Goal: Task Accomplishment & Management: Manage account settings

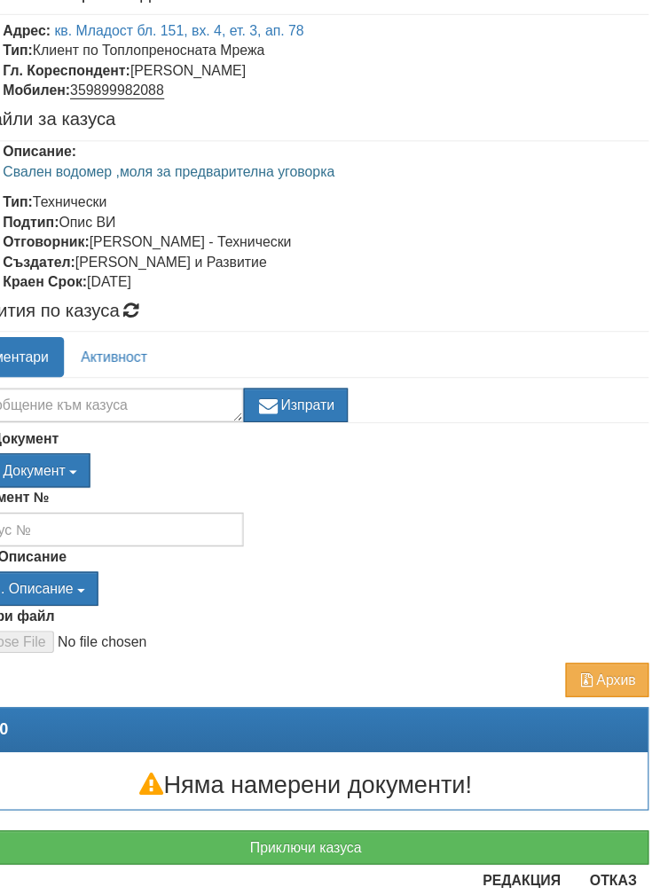
scroll to position [0, 58]
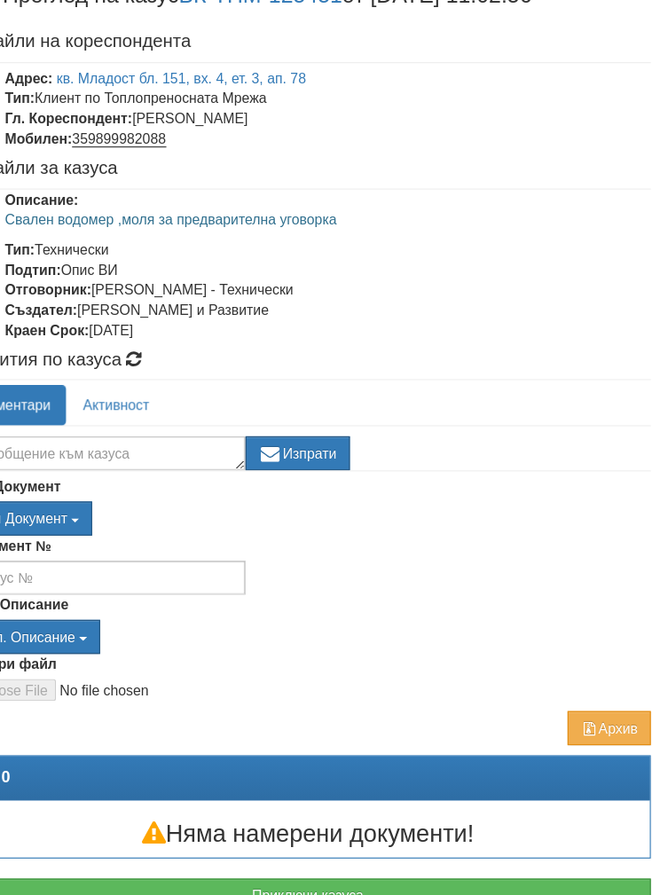
click at [261, 778] on button "Приключи казуса" at bounding box center [330, 793] width 606 height 30
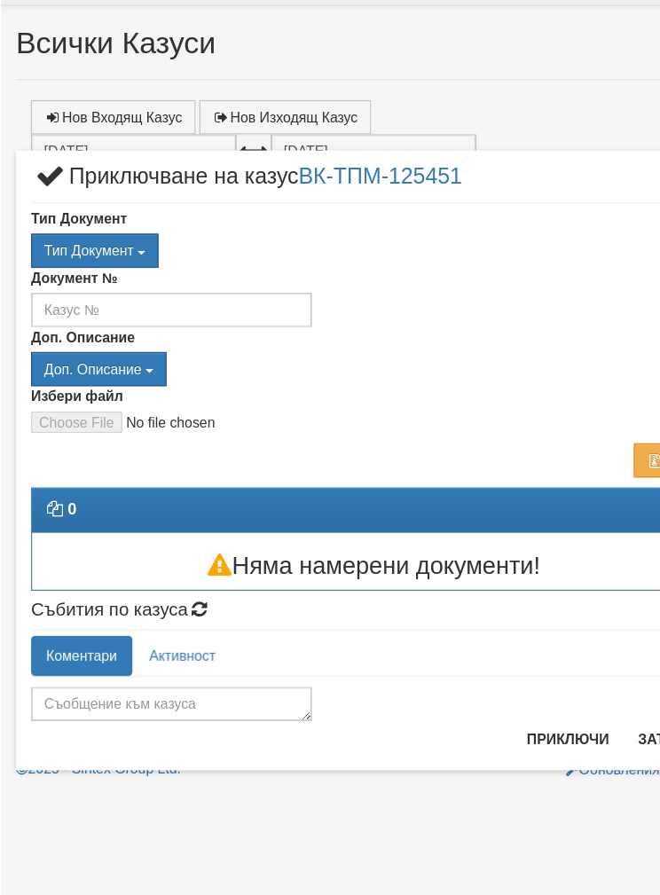
scroll to position [0, 0]
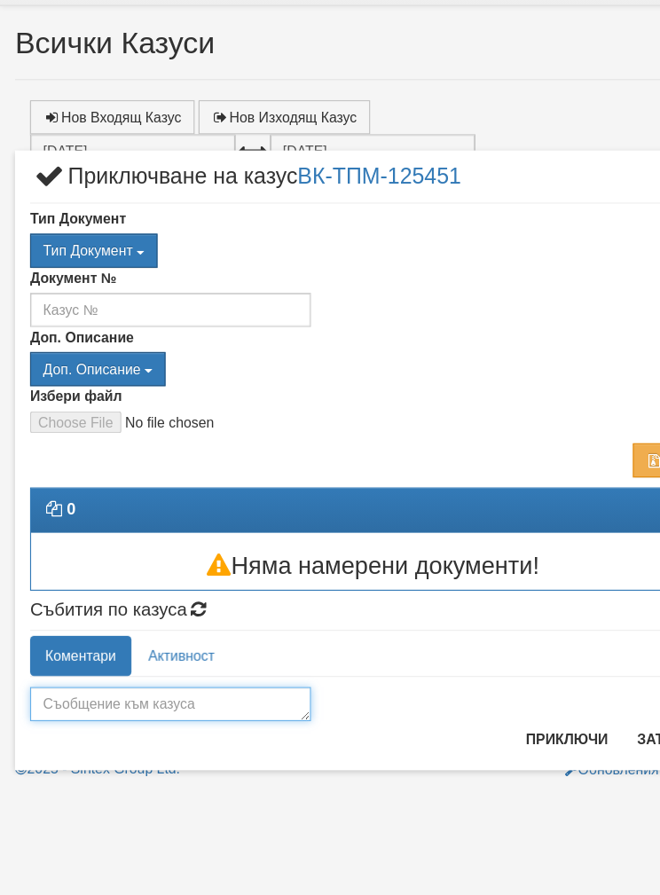
click at [127, 647] on textarea at bounding box center [151, 662] width 248 height 30
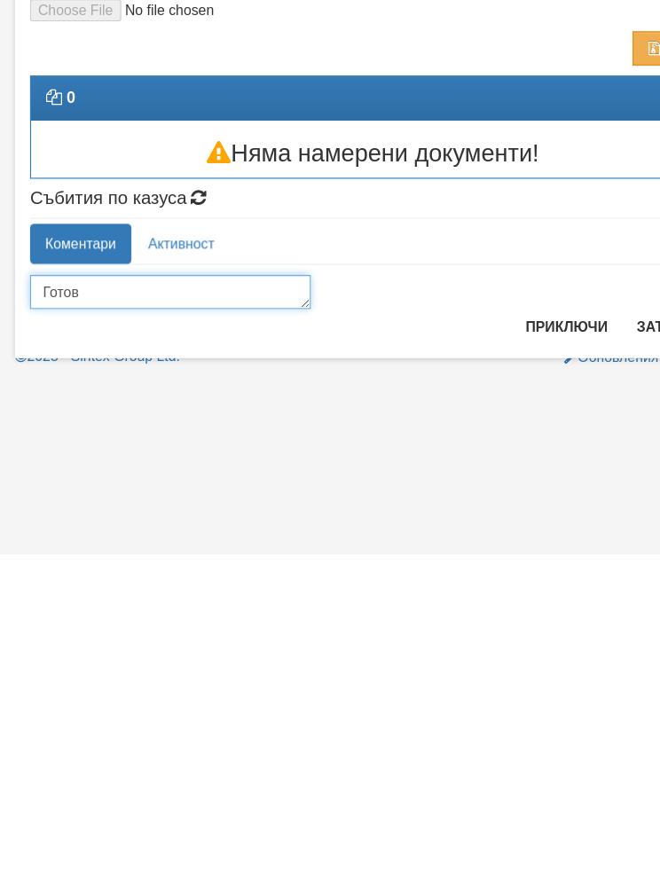
type textarea "Готов"
click at [493, 679] on button "Приключи" at bounding box center [501, 693] width 94 height 28
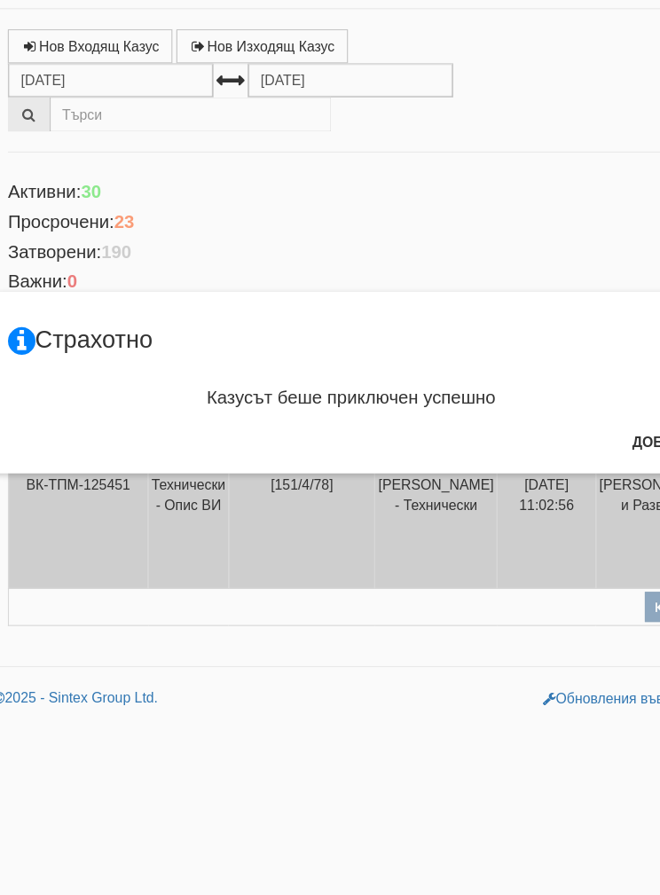
scroll to position [0, 11]
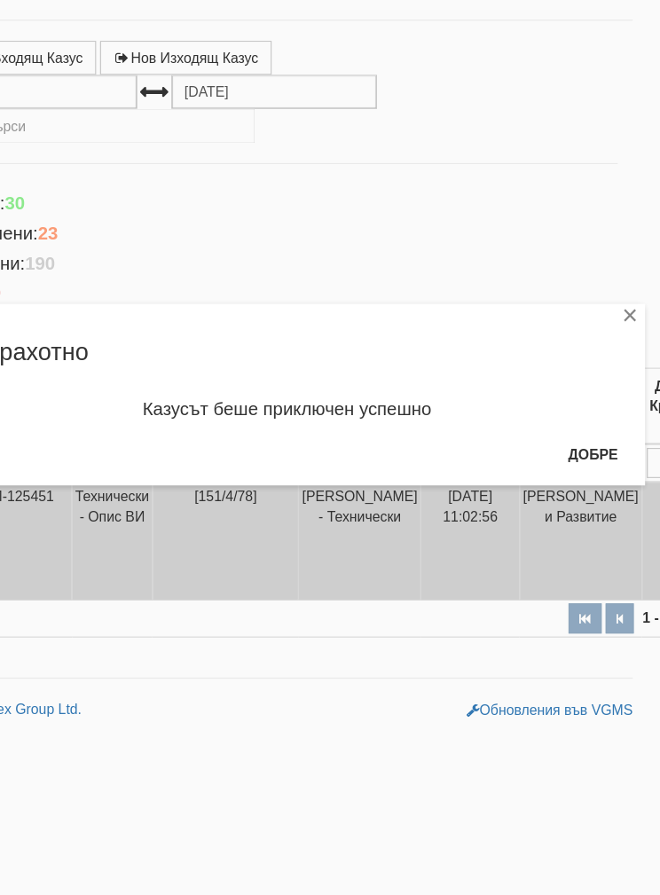
click at [567, 480] on button "Добре" at bounding box center [600, 494] width 66 height 28
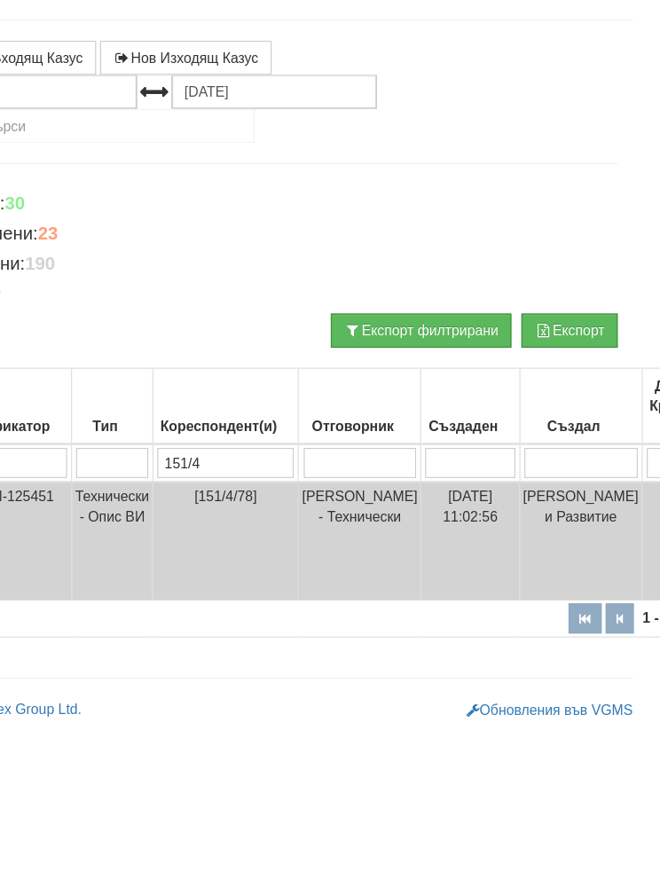
click at [198, 317] on h4 "Затворени: 190" at bounding box center [319, 326] width 606 height 18
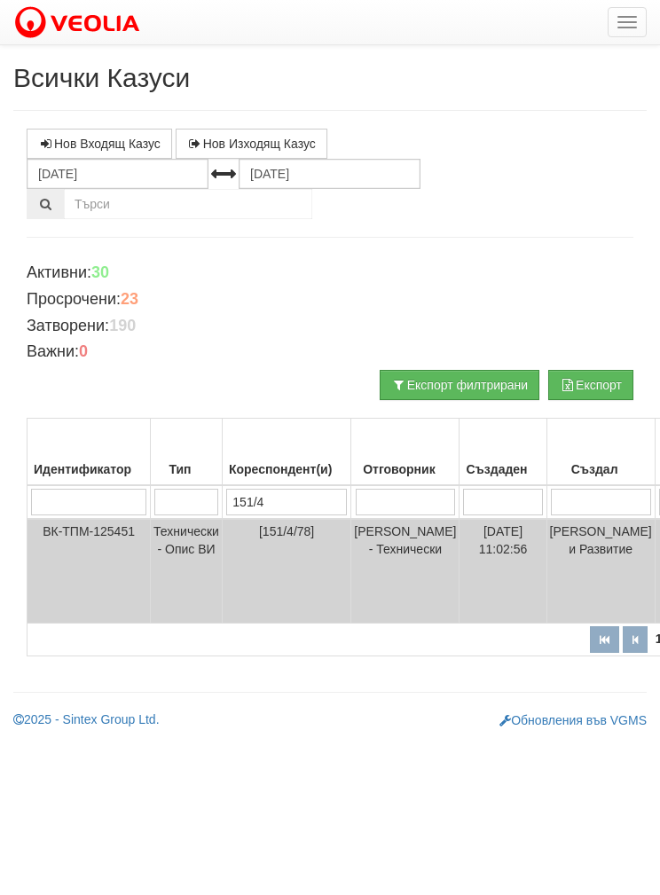
click at [602, 12] on div at bounding box center [330, 22] width 660 height 44
click at [626, 20] on button "button" at bounding box center [626, 22] width 39 height 30
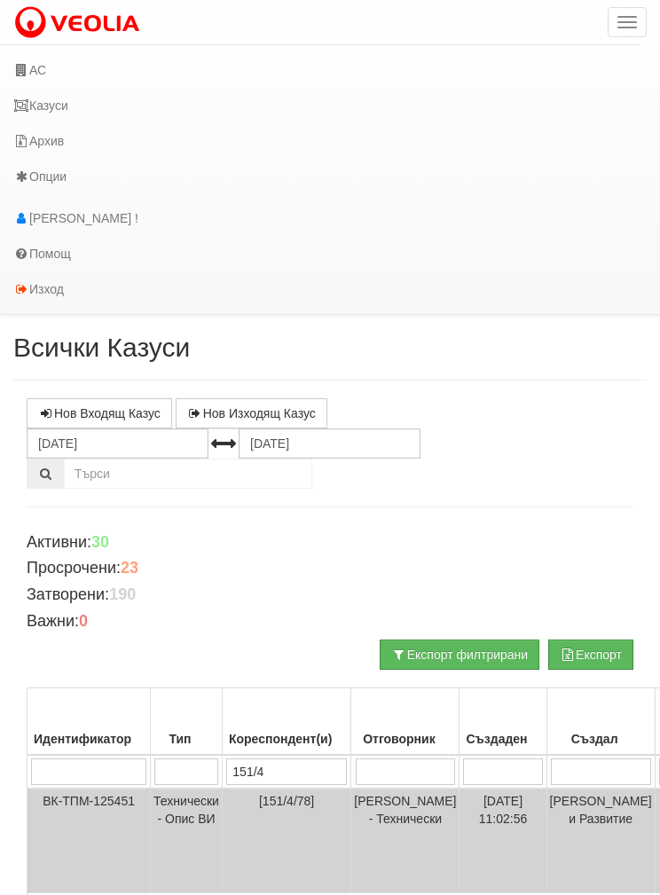
click at [54, 71] on link "АС" at bounding box center [320, 69] width 640 height 35
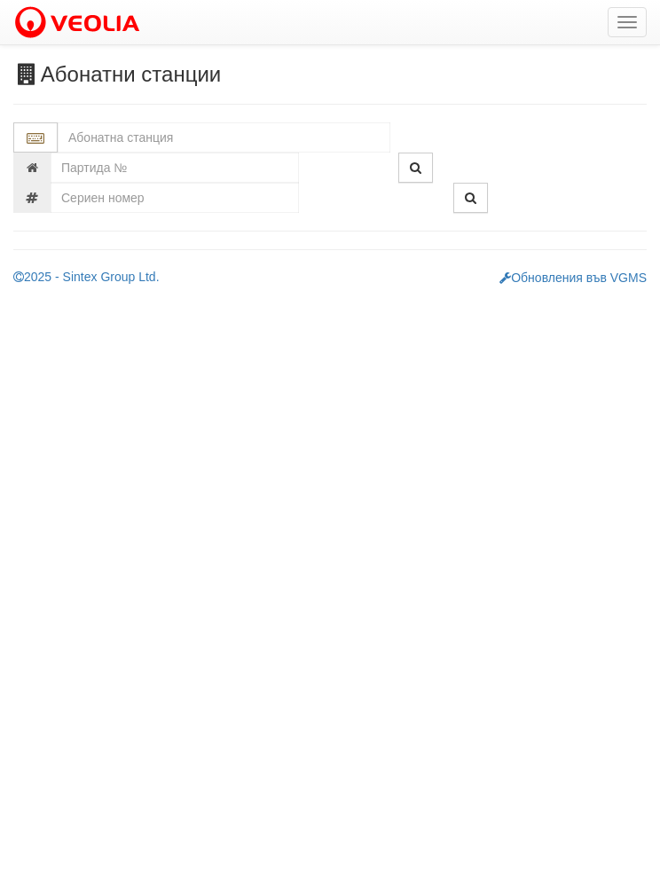
click at [41, 74] on h3 "Абонатни станции" at bounding box center [329, 74] width 633 height 23
click at [105, 139] on input "text" at bounding box center [224, 137] width 332 height 30
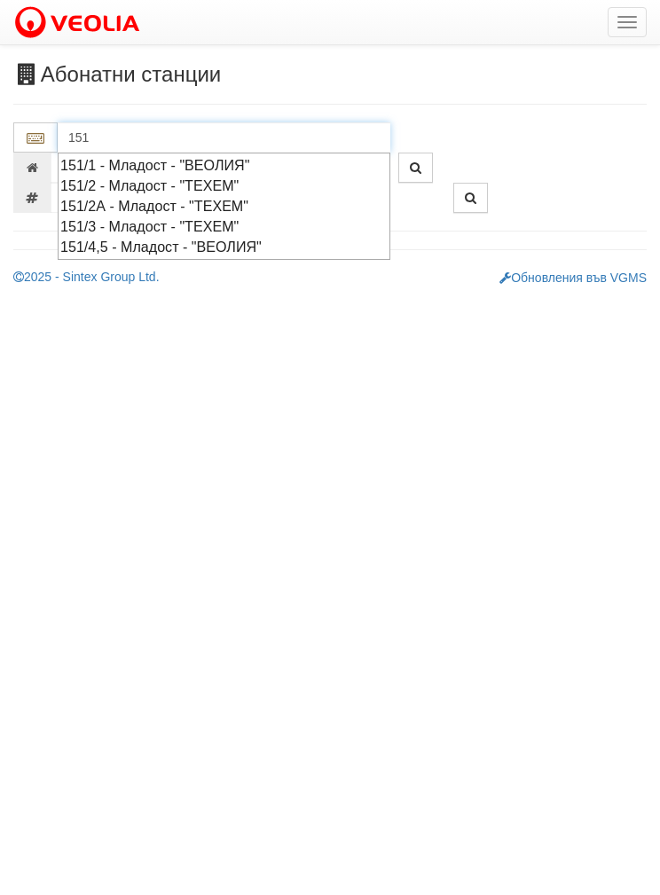
click at [78, 245] on div "151/4,5 - Младост - "ВЕОЛИЯ"" at bounding box center [223, 247] width 327 height 20
type input "151/4,5 - Младост - "ВЕОЛИЯ""
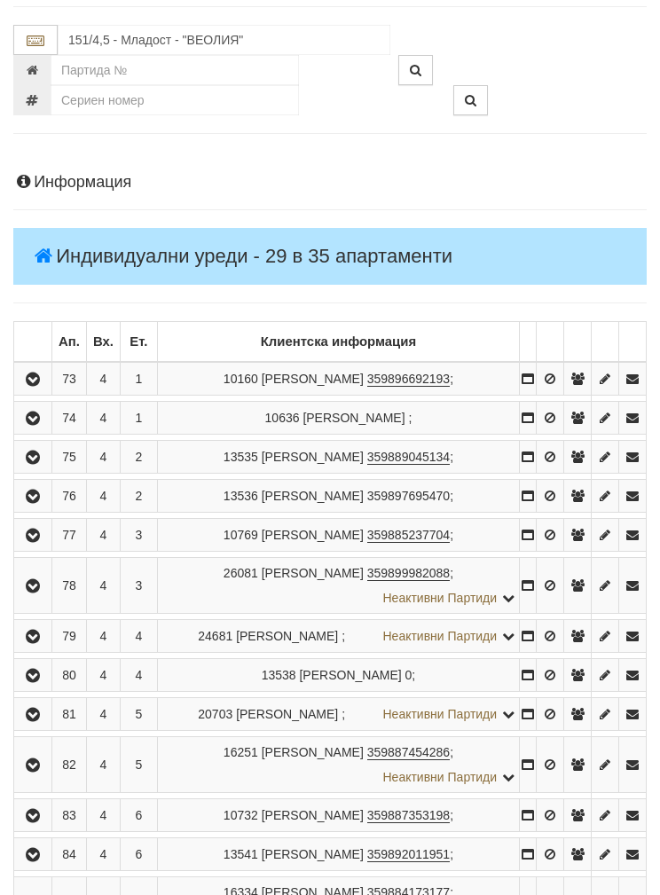
scroll to position [98, 0]
click at [46, 572] on button "button" at bounding box center [33, 585] width 32 height 27
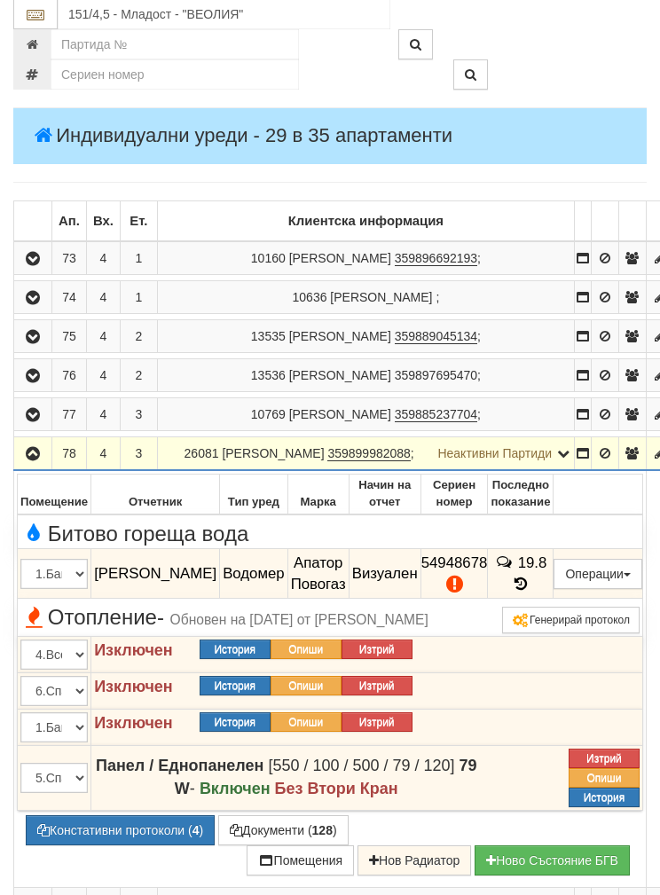
scroll to position [218, 0]
click at [0, 0] on button "Подмяна" at bounding box center [0, 0] width 0 height 0
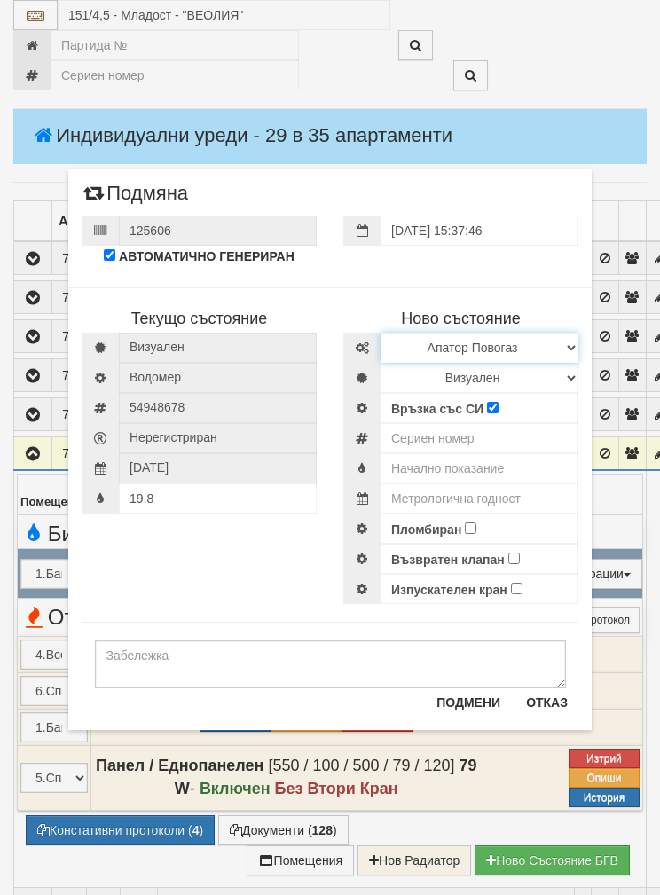
click at [561, 342] on select "Избери Марка и модел Апатор Повогаз Друг Кундис Радио Сименс Визуален Сименс Ра…" at bounding box center [479, 347] width 198 height 30
click at [552, 713] on button "Отказ" at bounding box center [546, 702] width 63 height 28
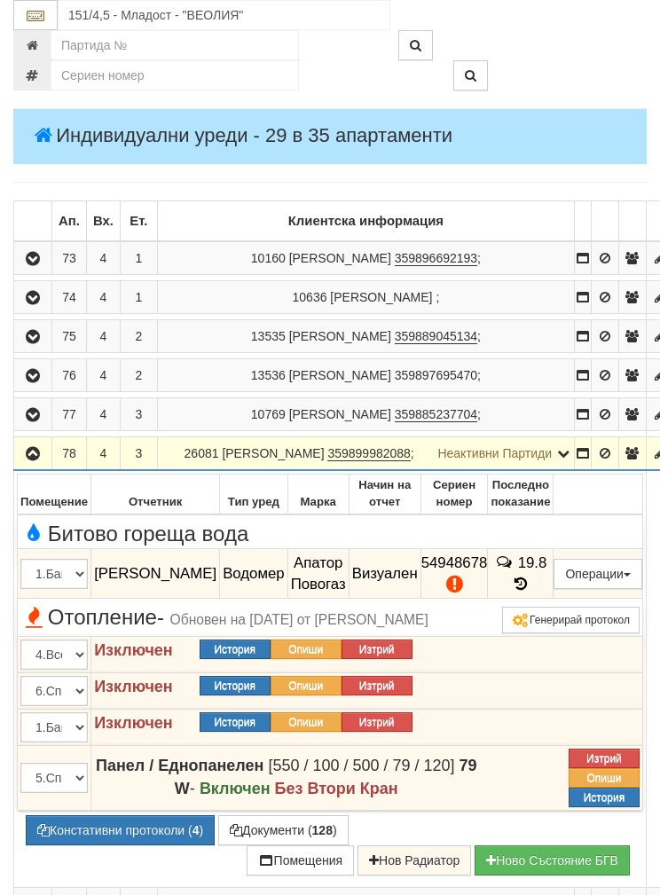
click at [0, 0] on button "Редакция / Протокол" at bounding box center [0, 0] width 0 height 0
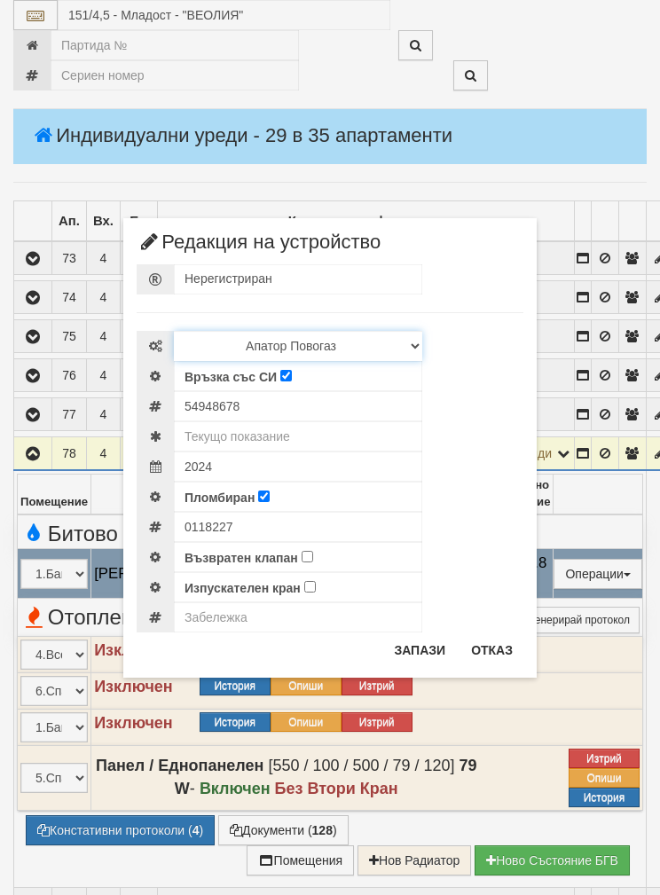
click at [407, 348] on select "Избери Марка и модел Апатор Повогаз Друг Кундис Радио Сименс Визуален Сименс Ра…" at bounding box center [298, 346] width 248 height 30
click at [498, 659] on button "Отказ" at bounding box center [491, 650] width 63 height 28
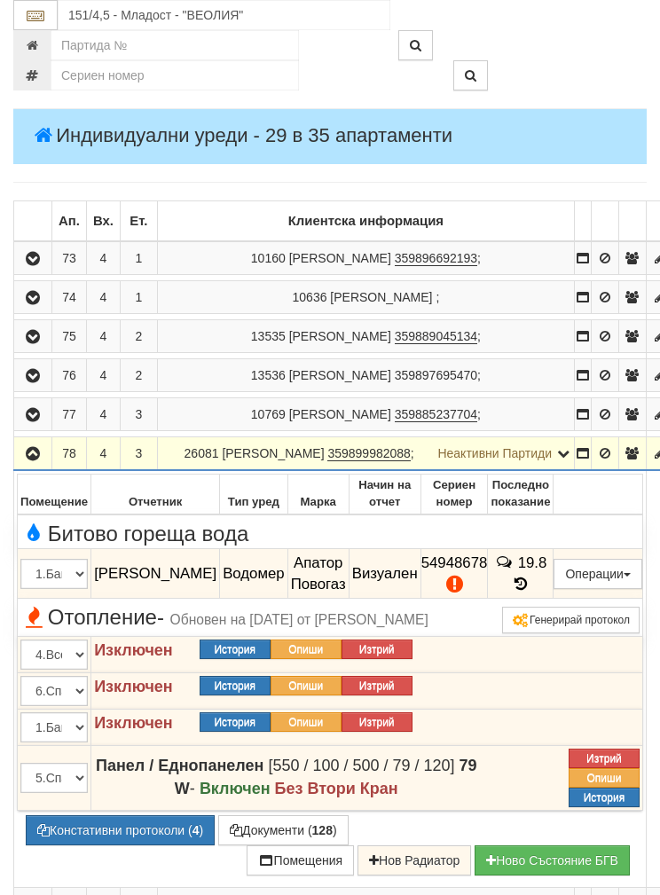
click at [0, 0] on button "Дистанционен модул" at bounding box center [0, 0] width 0 height 0
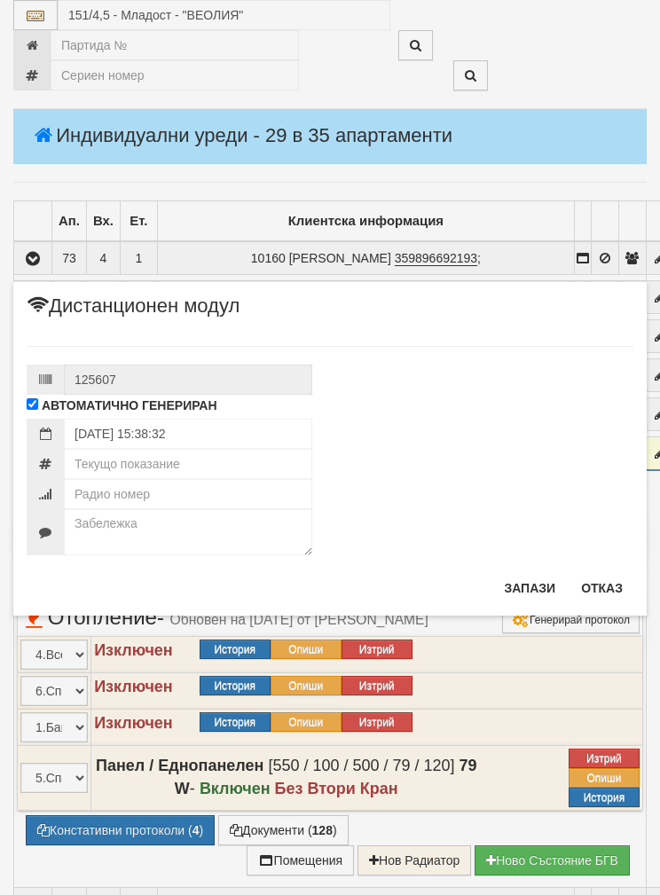
click at [611, 591] on button "Отказ" at bounding box center [601, 588] width 63 height 28
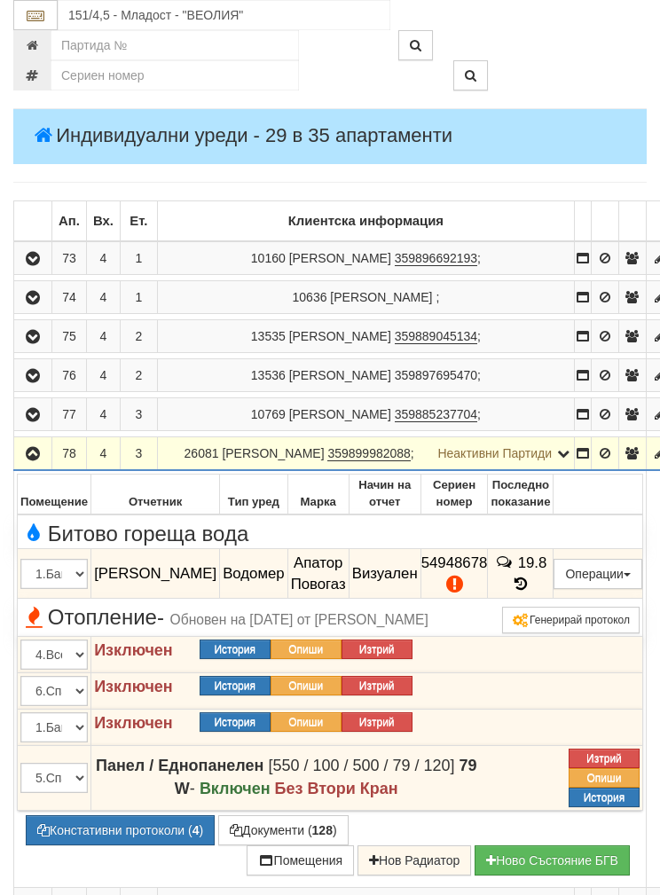
click at [0, 0] on button "Подмяна" at bounding box center [0, 0] width 0 height 0
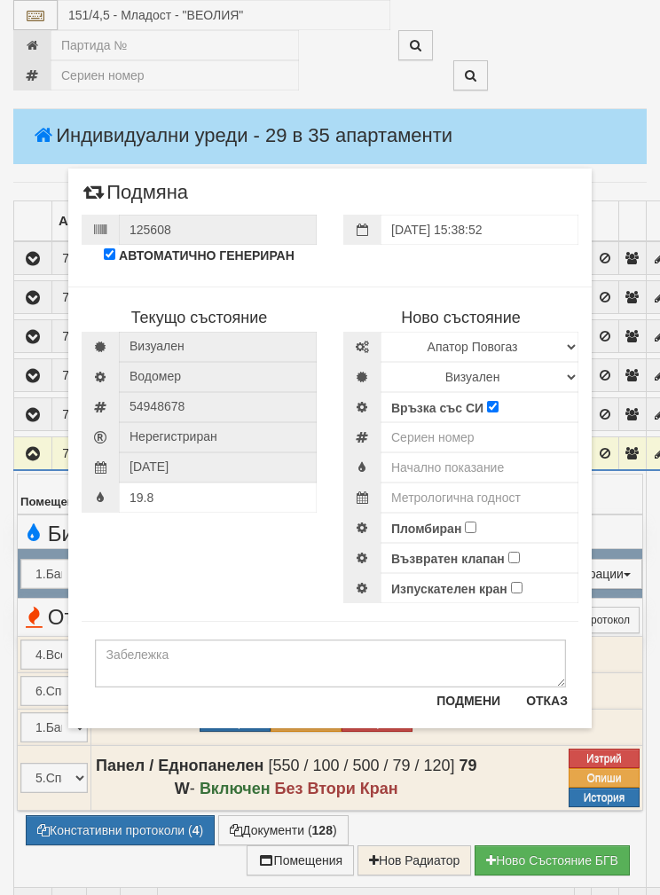
click at [246, 546] on div "Текущо състояние Визуален Водомер 54948678" at bounding box center [329, 436] width 523 height 334
click at [572, 379] on select "Визуален Дистанционен Изолирана линия БГВ Няма Oтклонение БГВ Няма Щранг БГВ" at bounding box center [479, 377] width 198 height 30
select select "3"
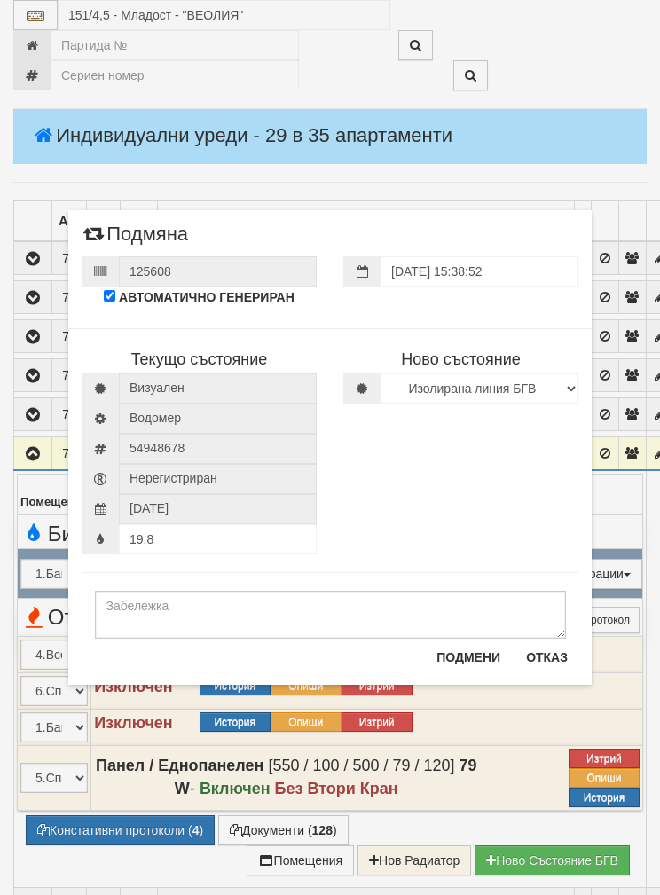
click at [464, 661] on button "Подмени" at bounding box center [468, 657] width 85 height 28
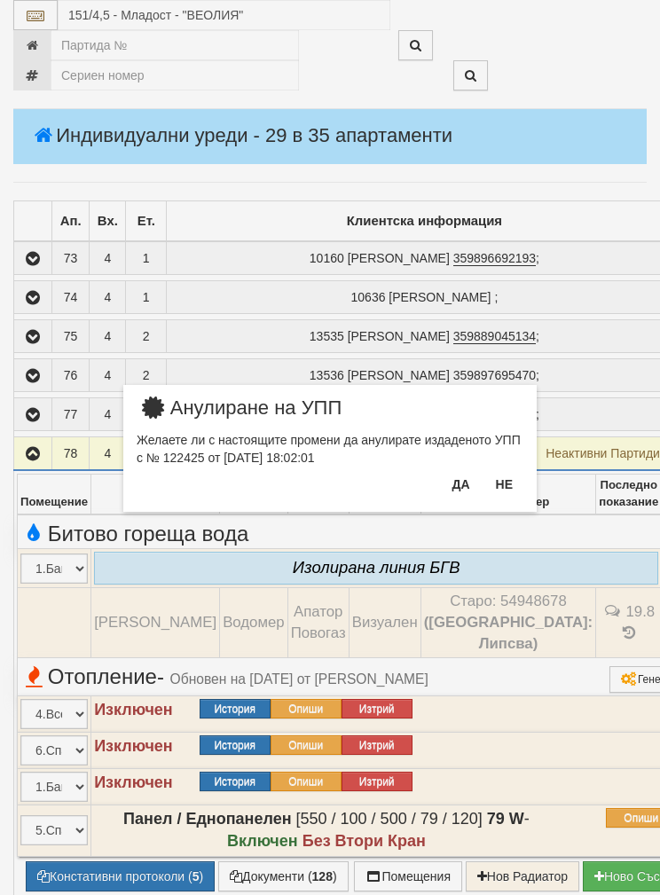
click at [454, 488] on button "Да" at bounding box center [460, 484] width 39 height 28
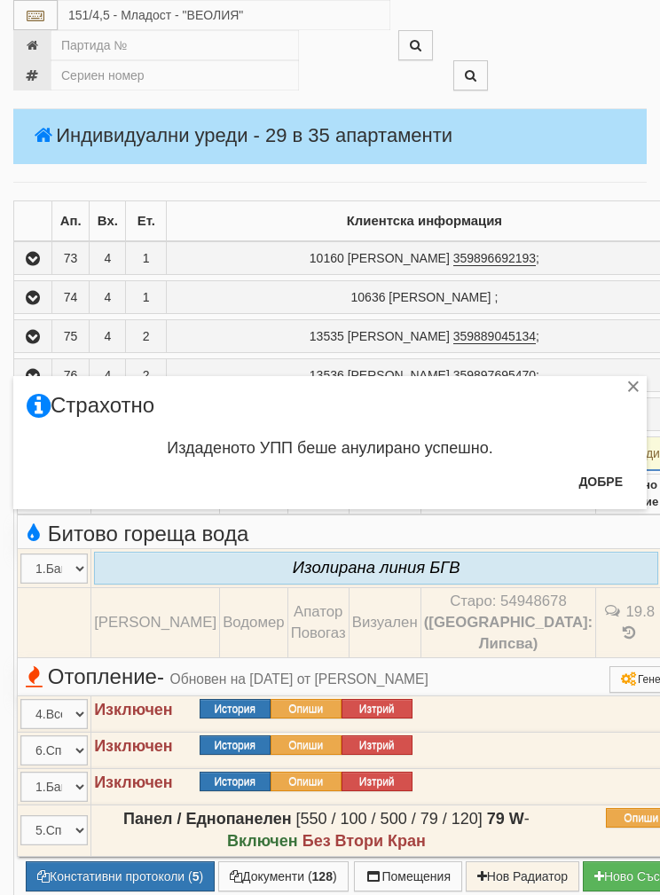
click at [598, 473] on button "Добре" at bounding box center [600, 481] width 66 height 28
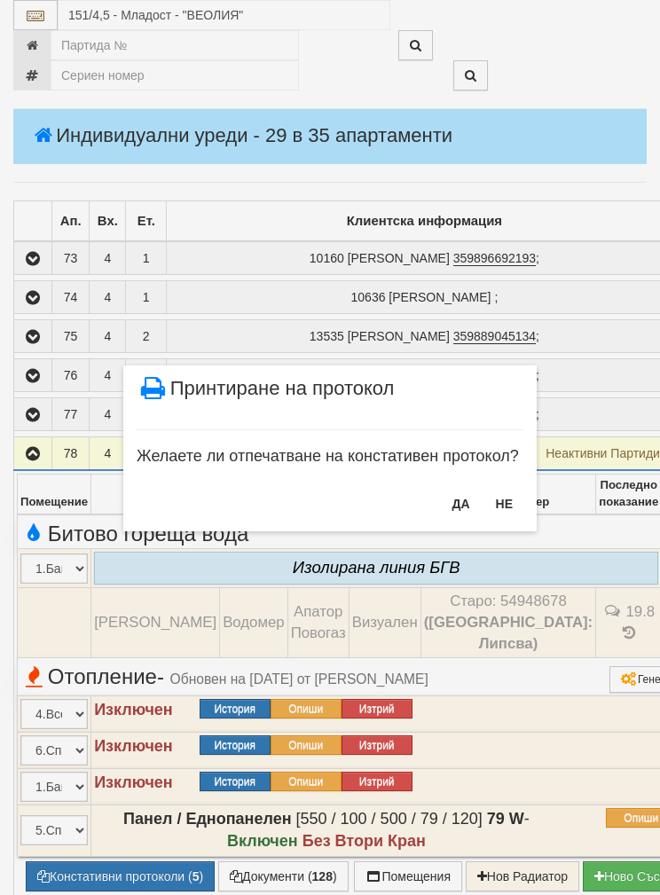
click at [512, 512] on button "НЕ" at bounding box center [504, 503] width 38 height 28
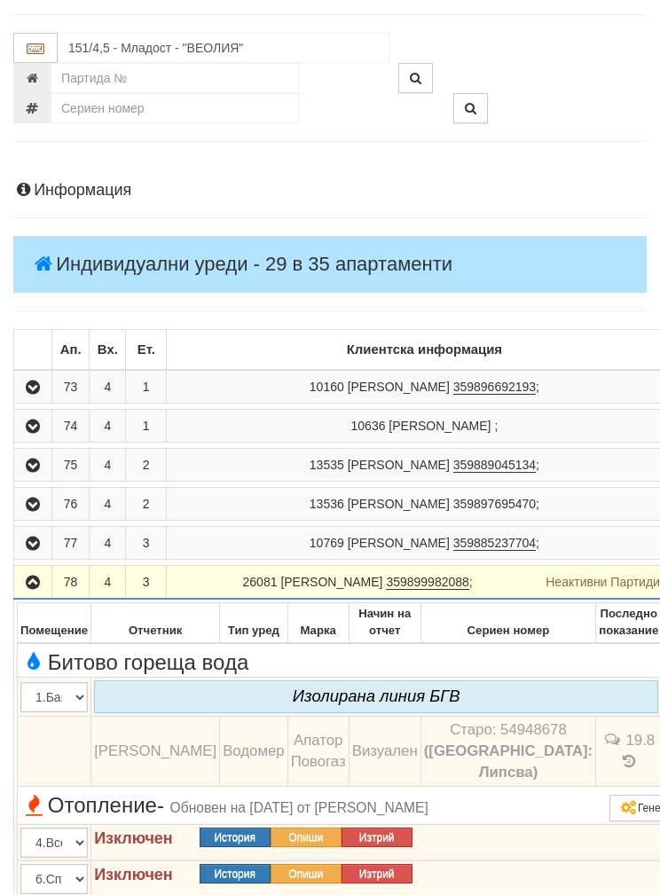
scroll to position [0, 0]
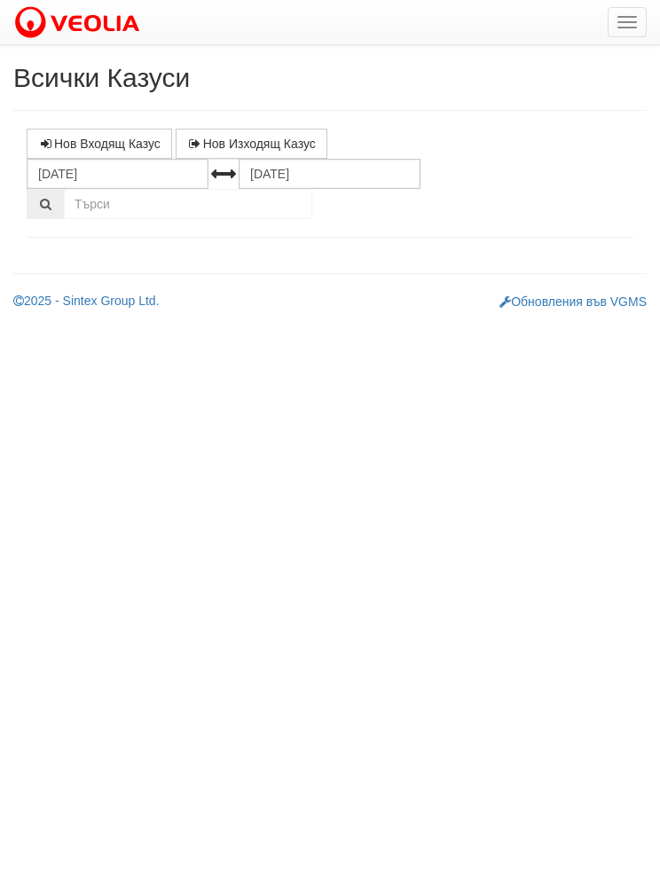
select select "1"
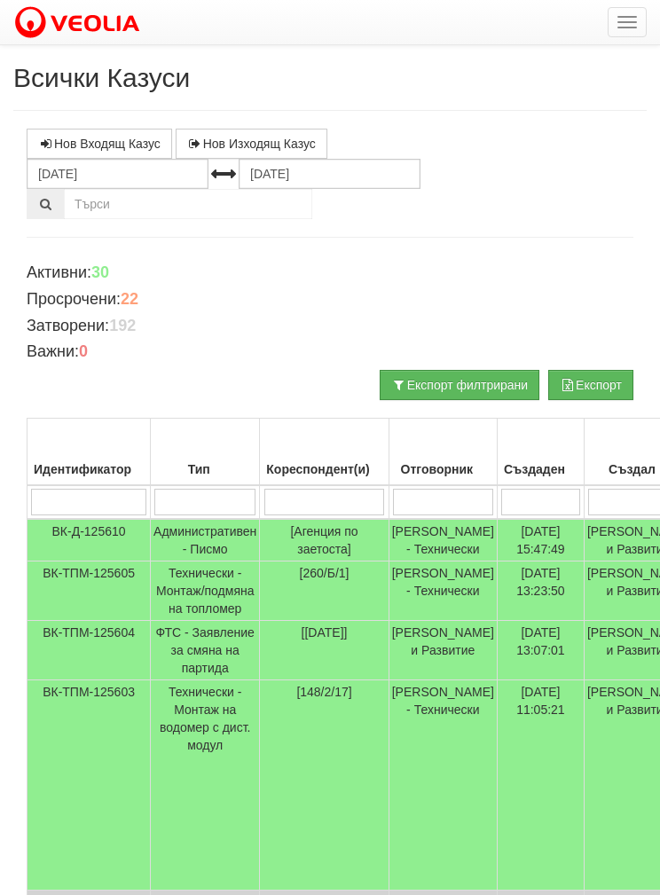
scroll to position [27, 0]
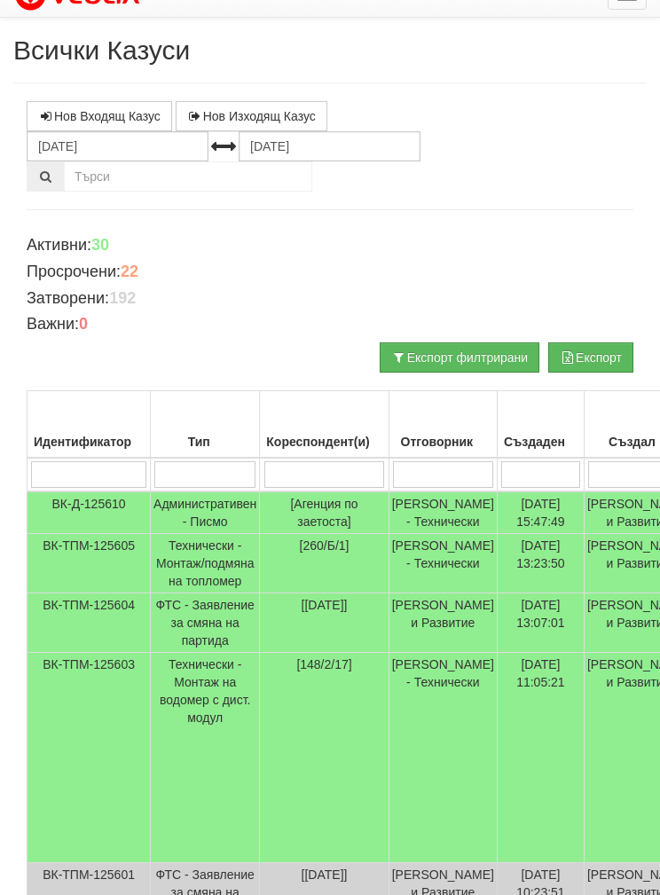
click at [312, 463] on input "search" at bounding box center [324, 474] width 121 height 27
type input "0"
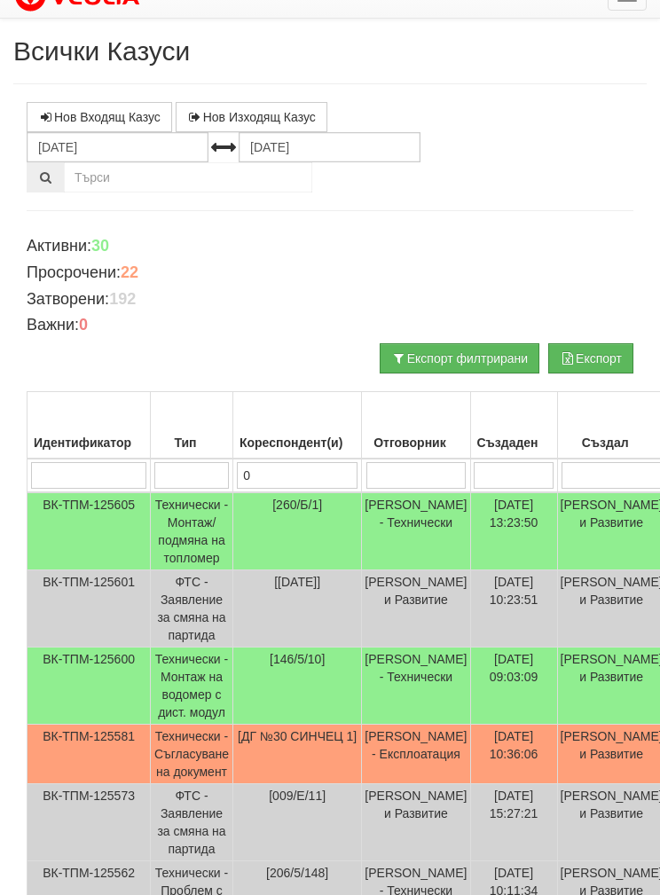
type input "01"
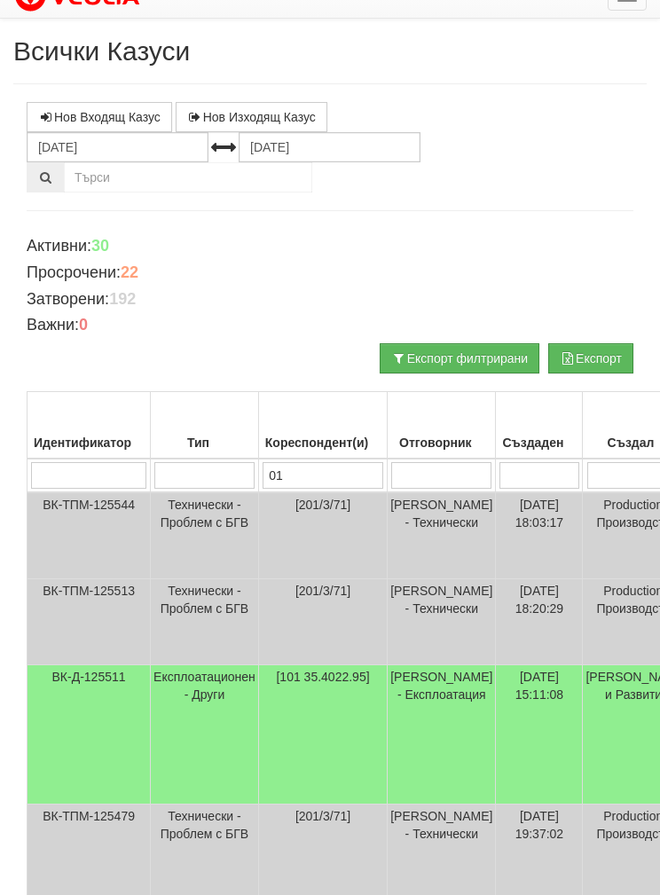
type input "016"
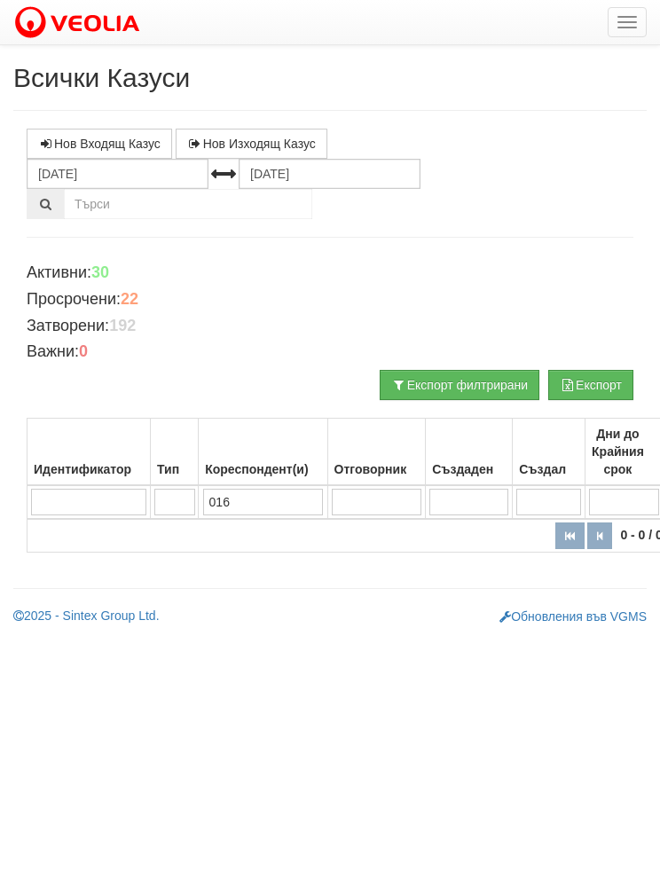
scroll to position [0, 0]
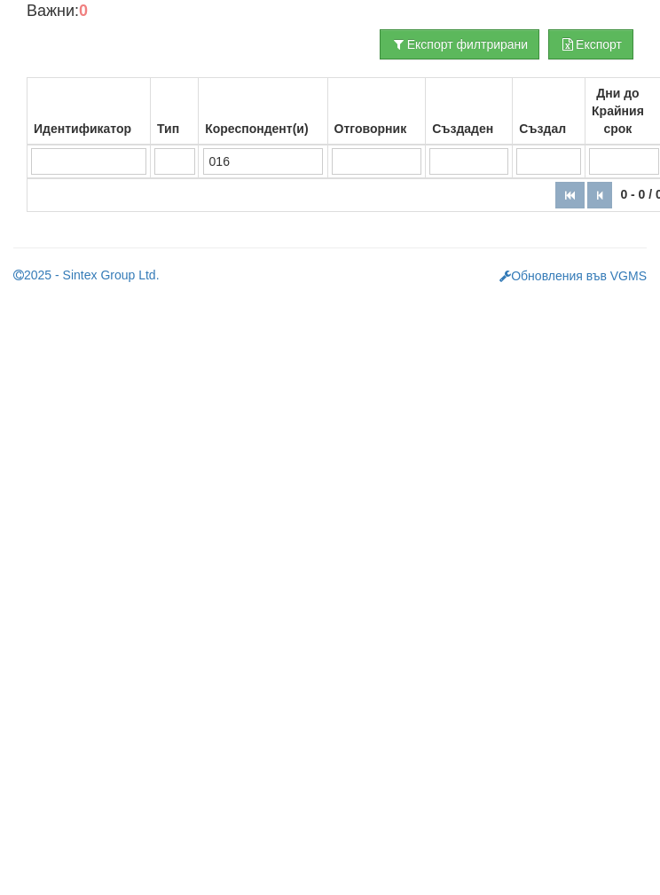
type input "016/"
type input "016/8"
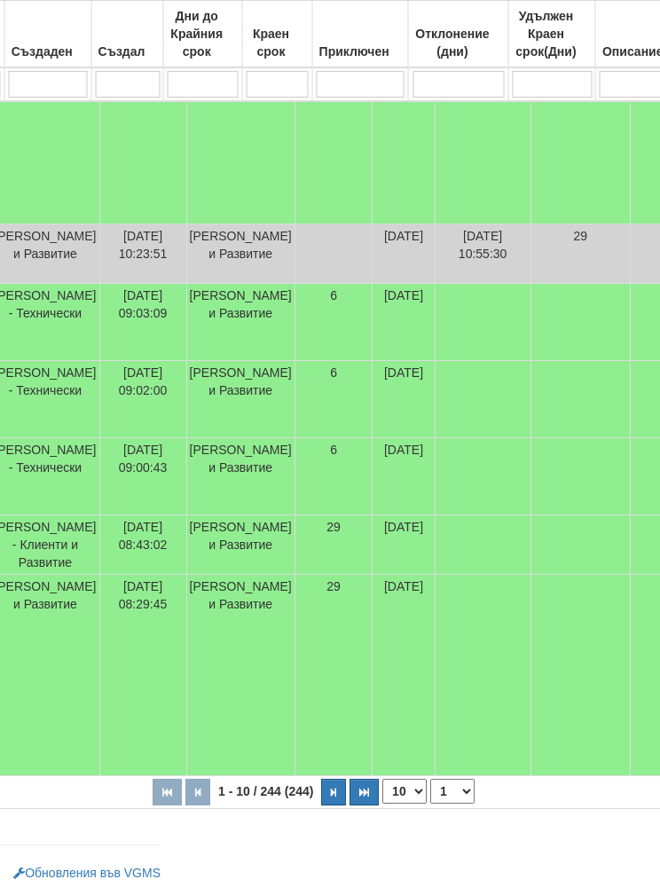
scroll to position [770, 490]
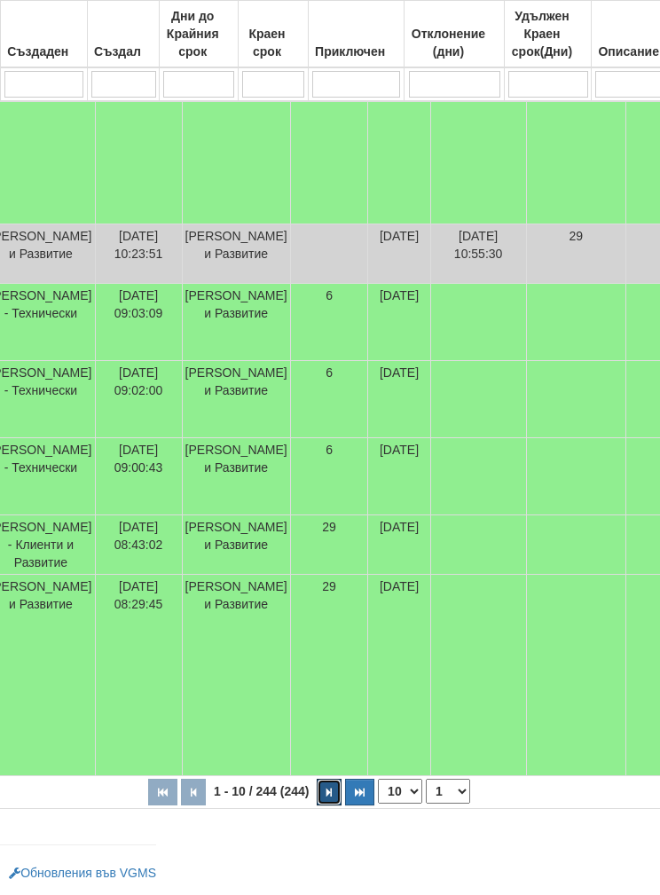
click at [317, 787] on button "button" at bounding box center [329, 791] width 25 height 27
select select "2"
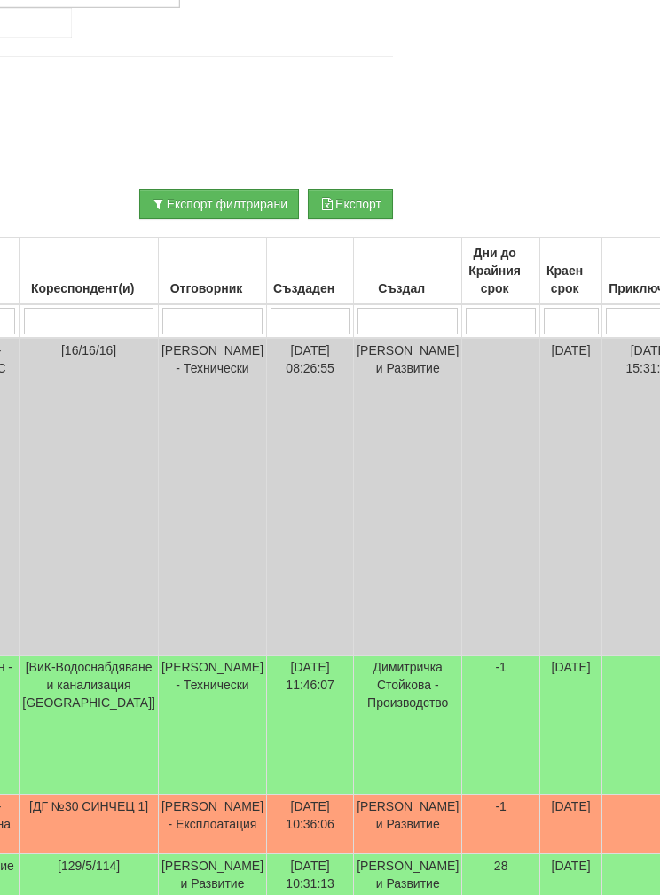
scroll to position [0, 0]
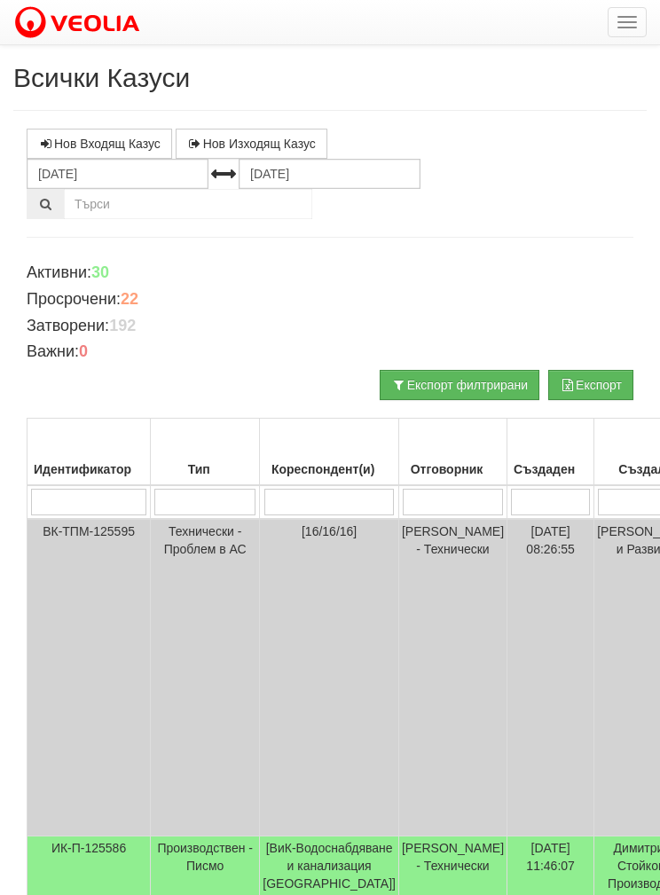
click at [321, 490] on input "search" at bounding box center [329, 502] width 130 height 27
type input "1"
select select "1"
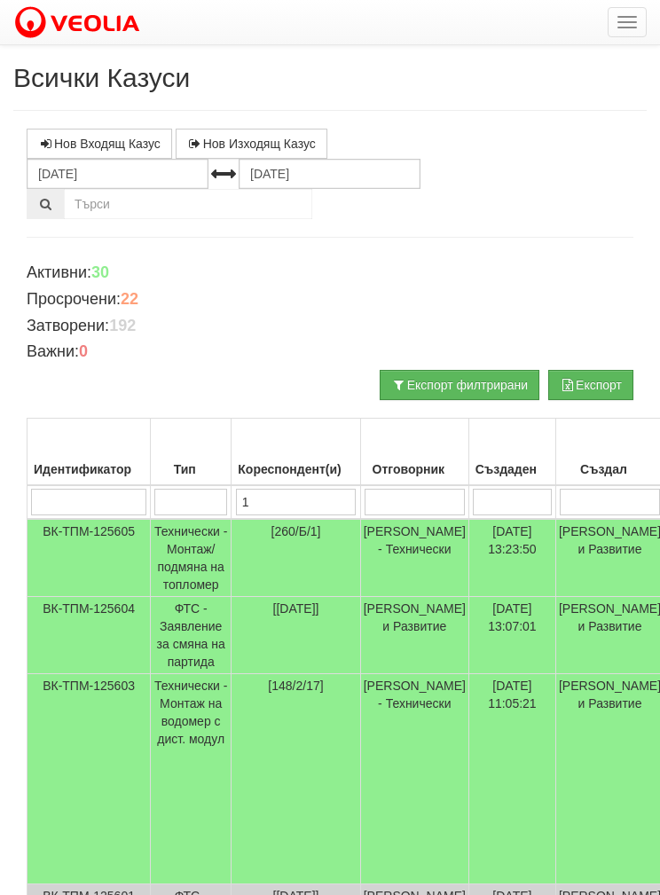
type input "16"
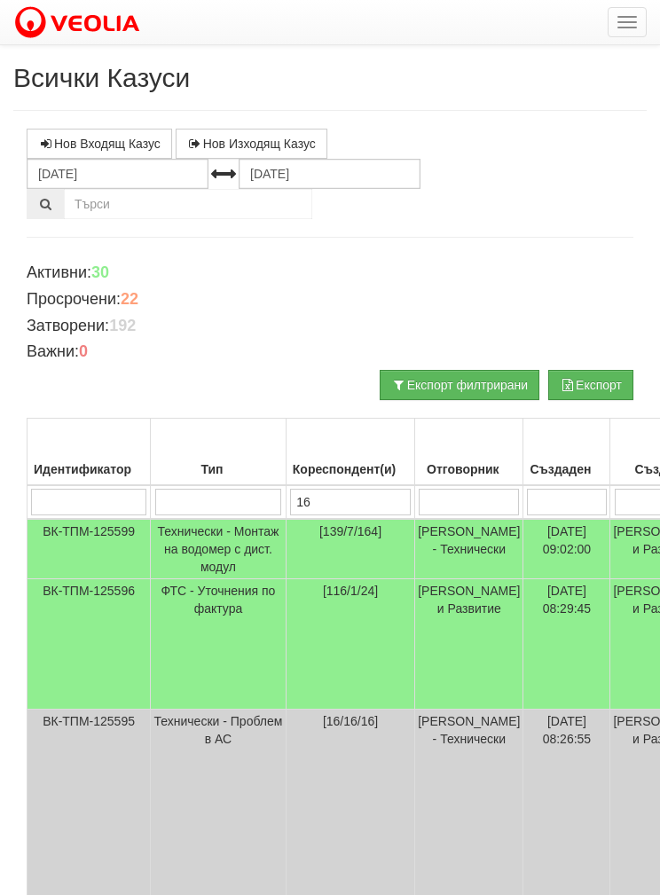
type input "16/"
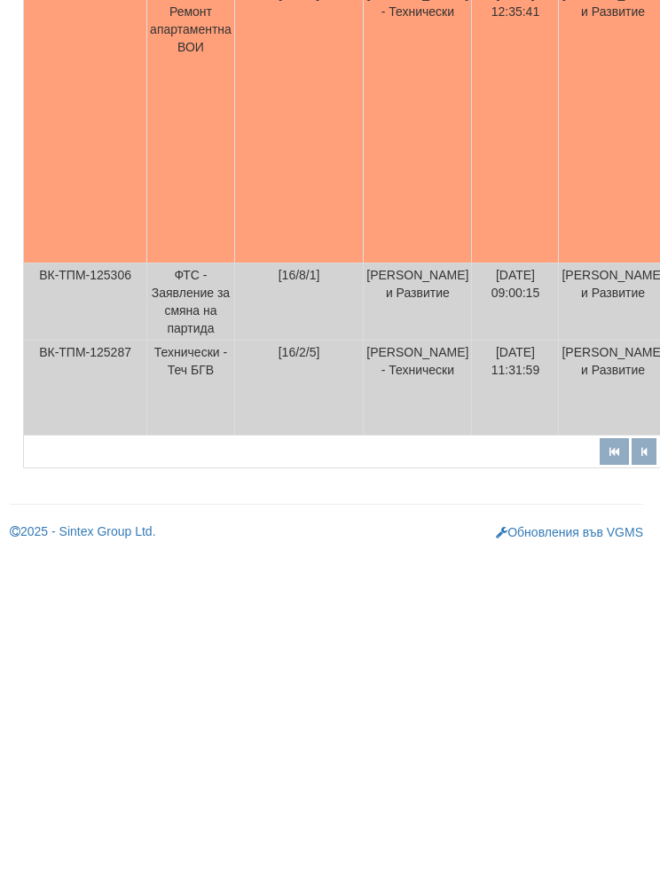
scroll to position [1231, 2]
type input "16/"
click at [200, 681] on td "Технически - Теч БГВ" at bounding box center [193, 728] width 88 height 95
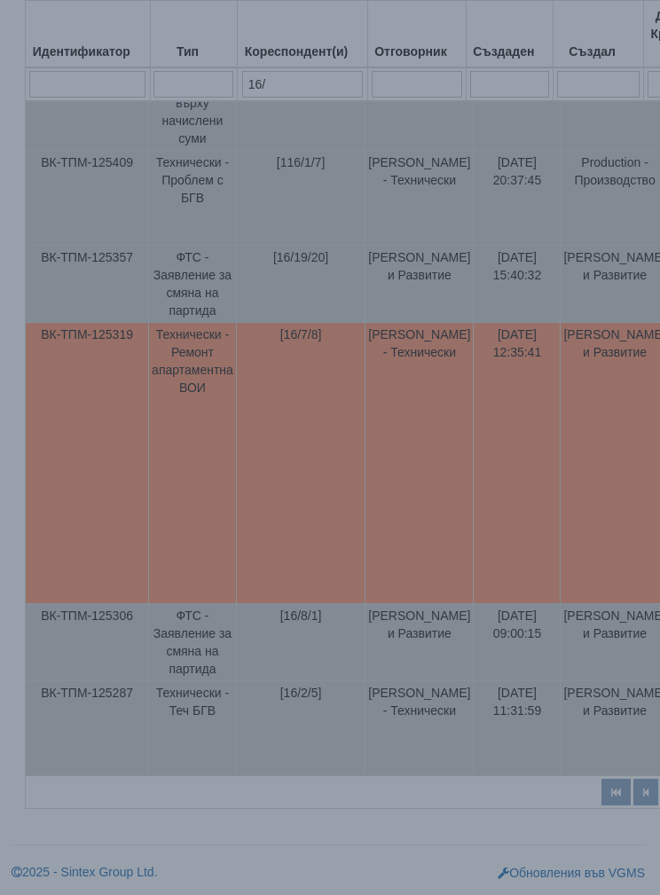
select select "1"
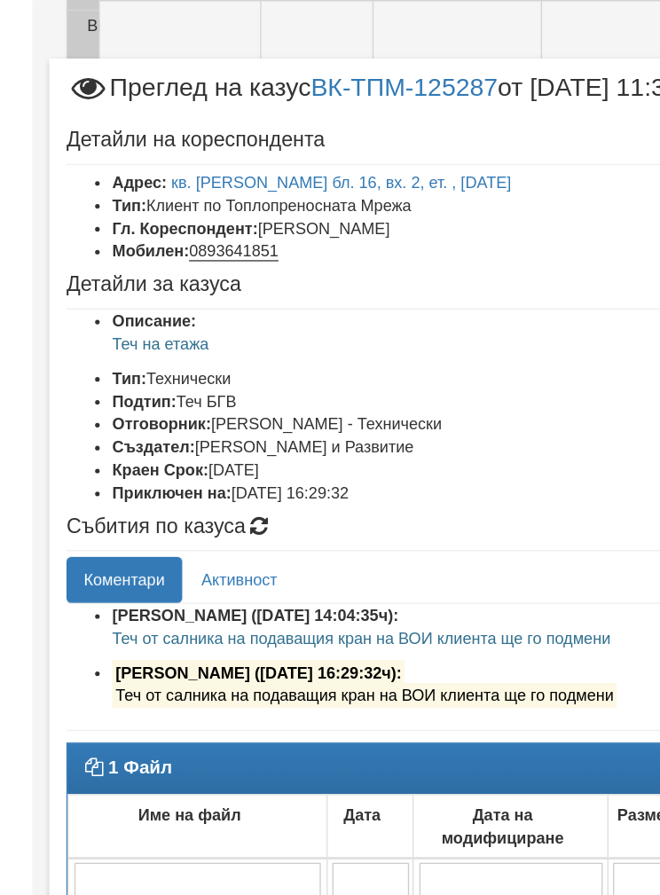
scroll to position [1043, 0]
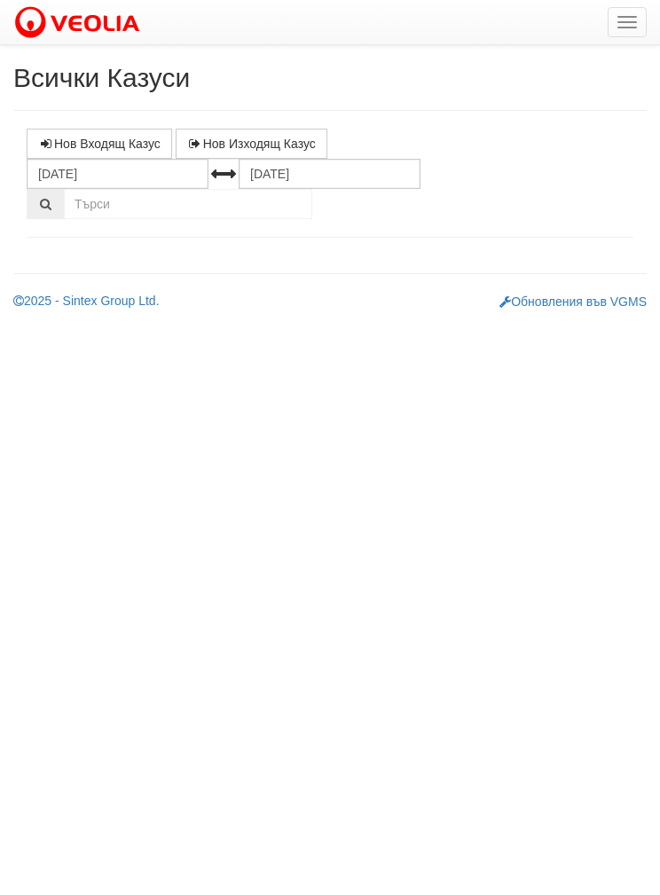
select select "1"
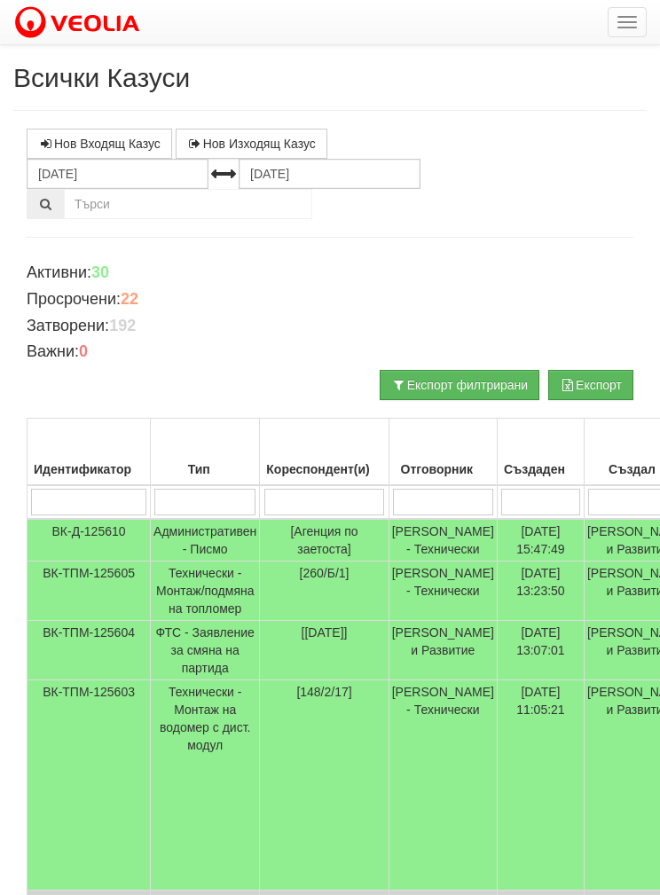
click at [321, 492] on input "search" at bounding box center [324, 502] width 121 height 27
type input "1"
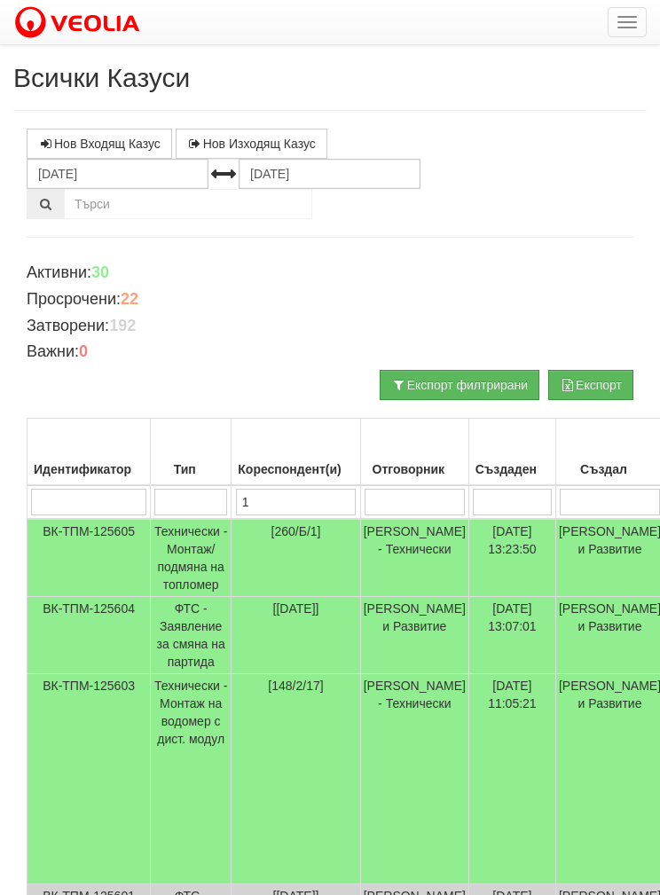
type input "16"
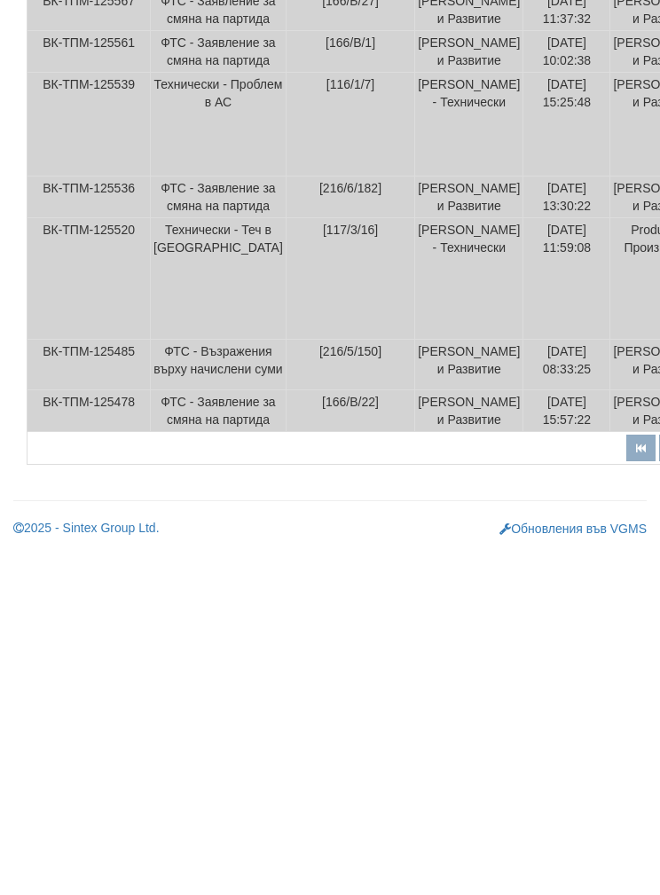
scroll to position [965, 0]
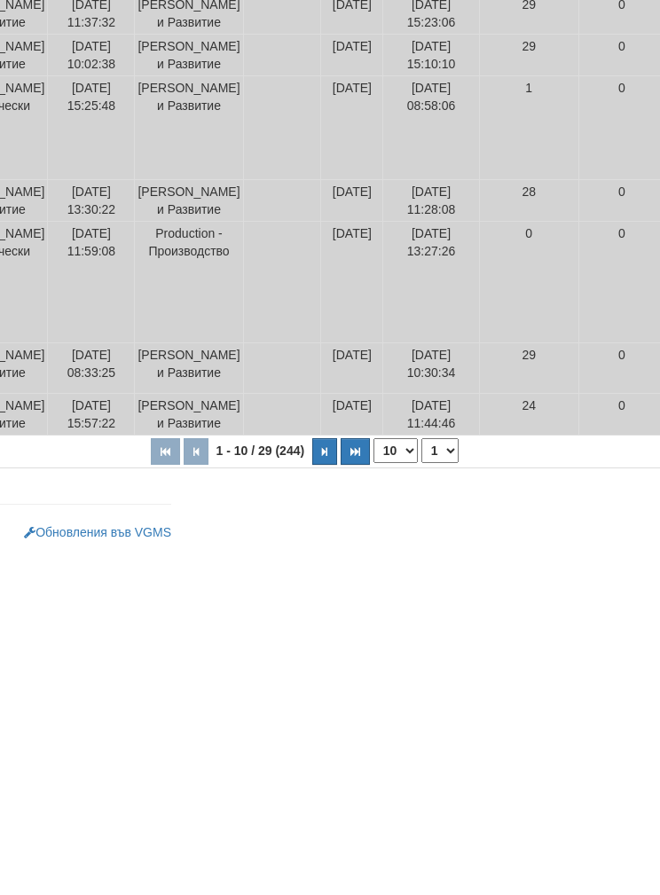
type input "16"
click at [312, 778] on button "button" at bounding box center [324, 791] width 25 height 27
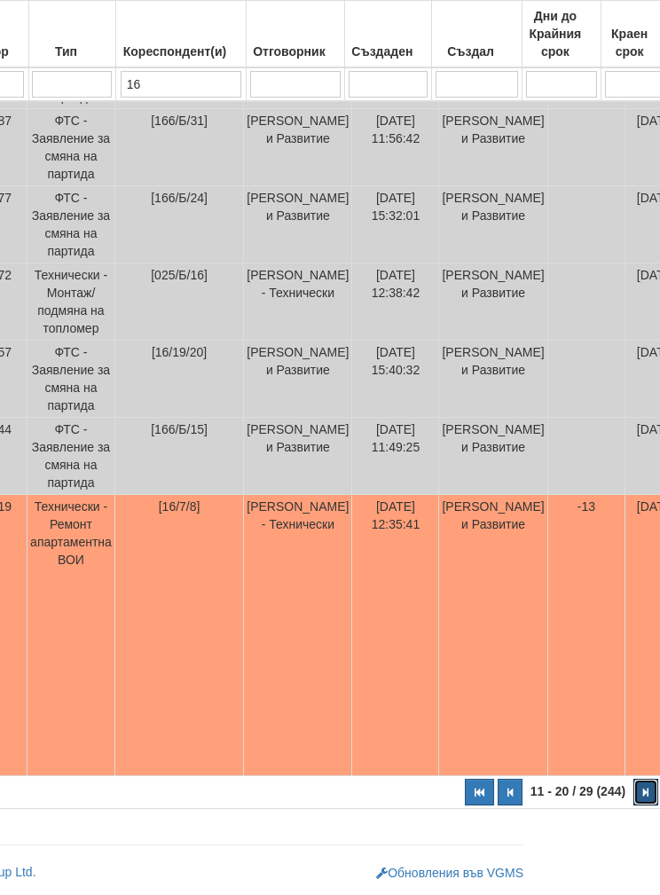
scroll to position [770, 122]
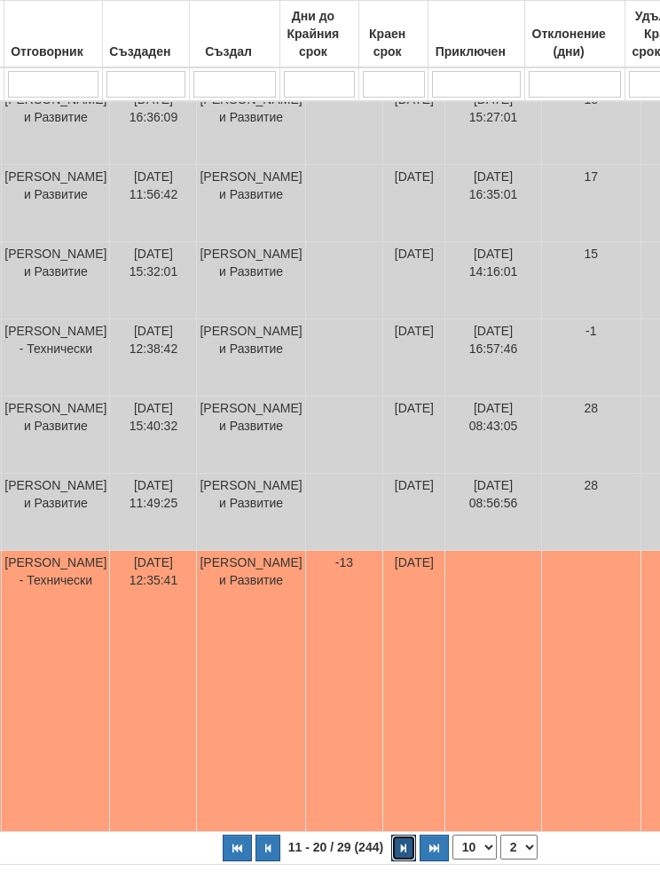
click at [401, 853] on icon "button" at bounding box center [403, 848] width 5 height 10
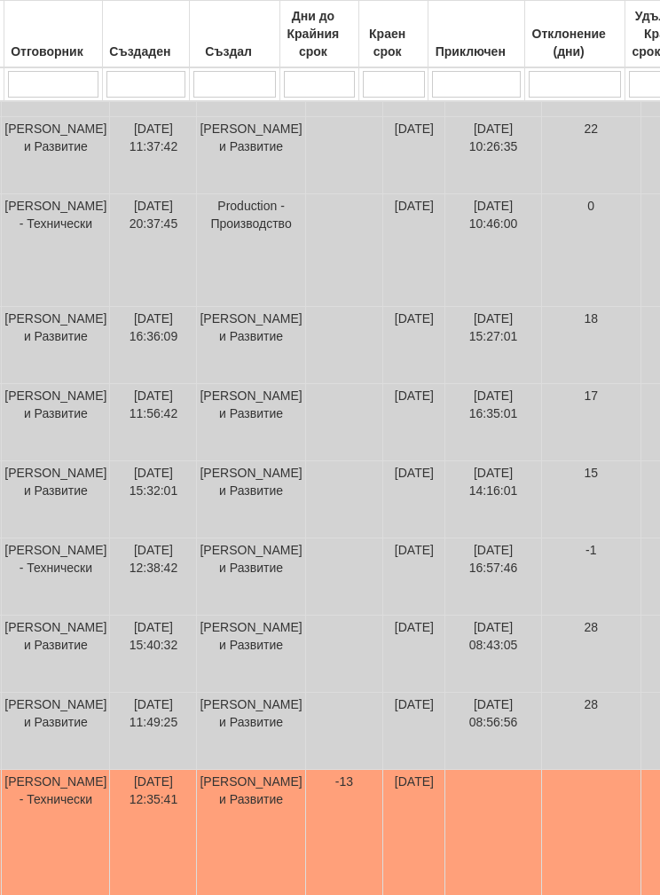
select select "3"
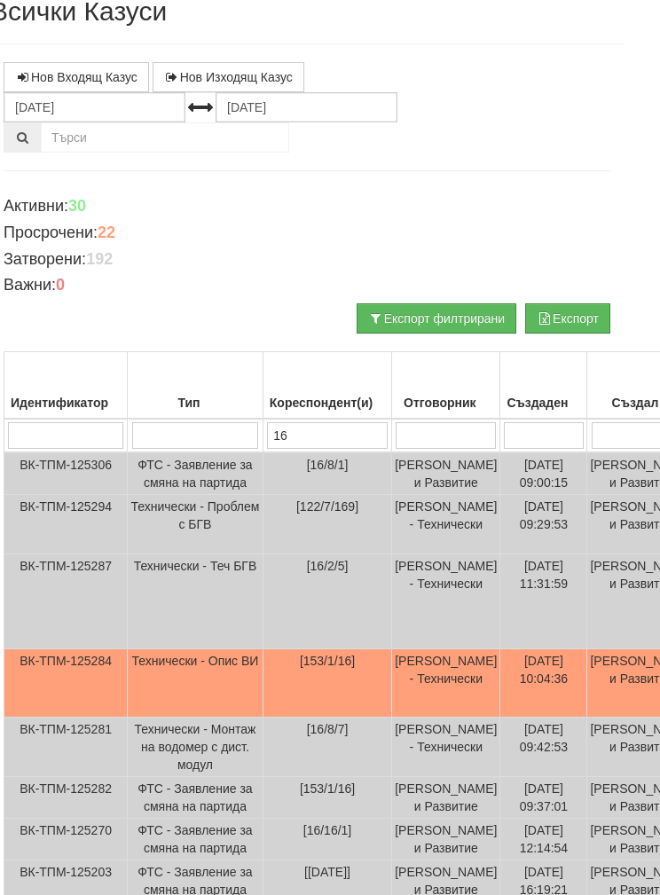
scroll to position [0, 23]
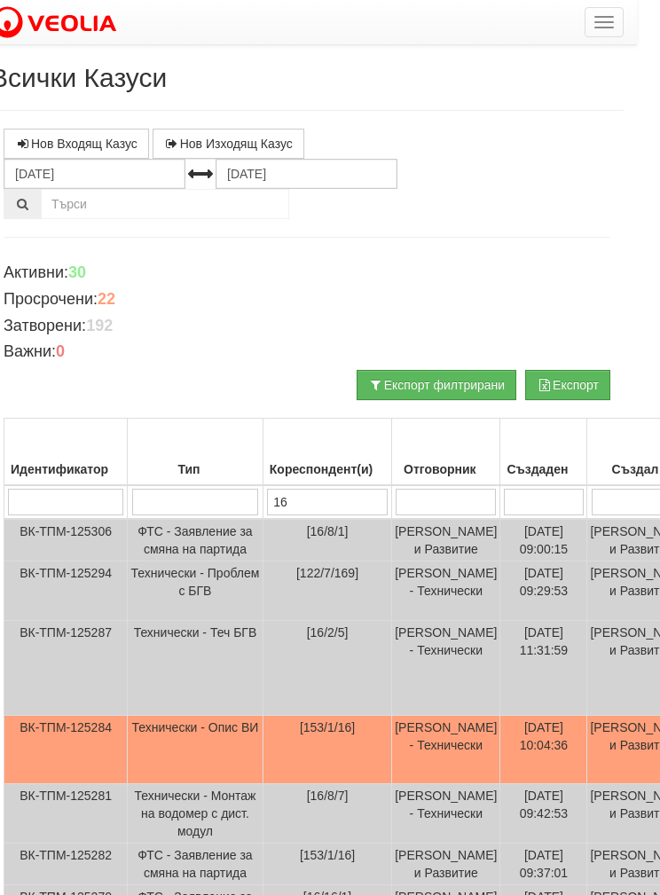
click at [267, 495] on input "16" at bounding box center [327, 502] width 121 height 27
type input "1"
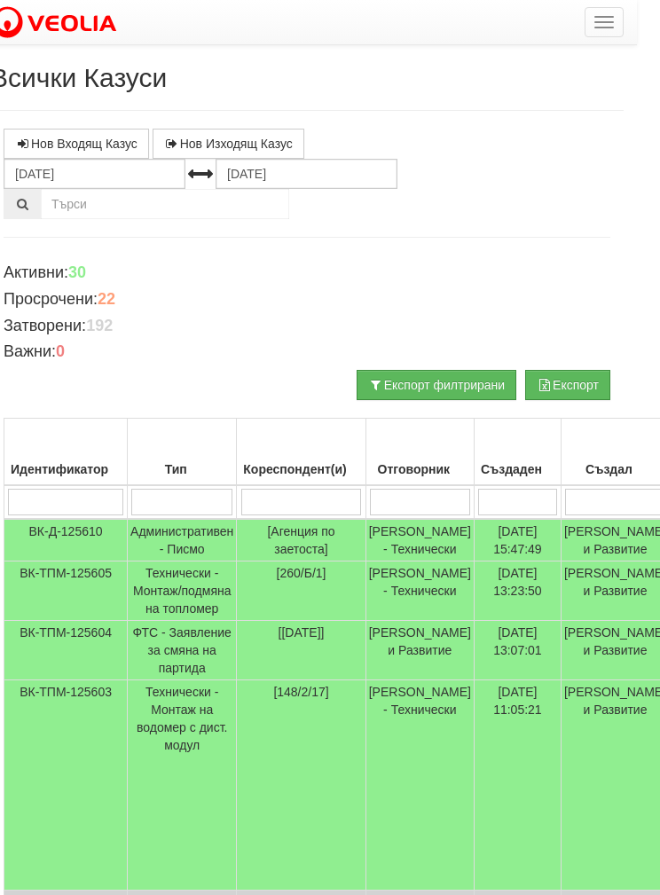
select select "1"
click at [53, 169] on input "[DATE]" at bounding box center [95, 174] width 182 height 30
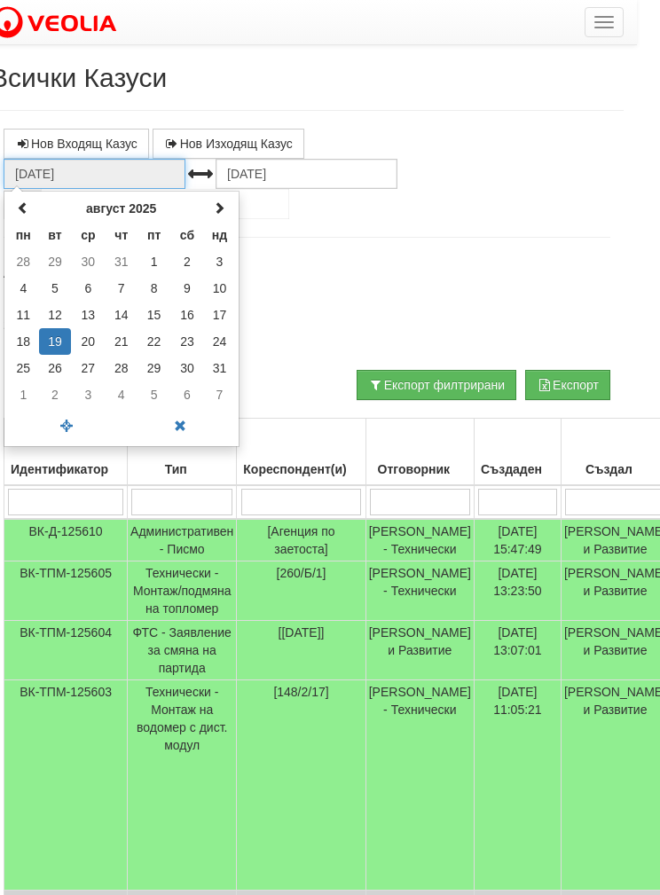
click at [31, 211] on th at bounding box center [23, 208] width 31 height 27
click at [12, 206] on th at bounding box center [23, 208] width 31 height 27
click at [16, 206] on th at bounding box center [23, 208] width 31 height 27
click at [15, 207] on th at bounding box center [23, 208] width 31 height 27
click at [50, 262] on td "1" at bounding box center [55, 261] width 33 height 27
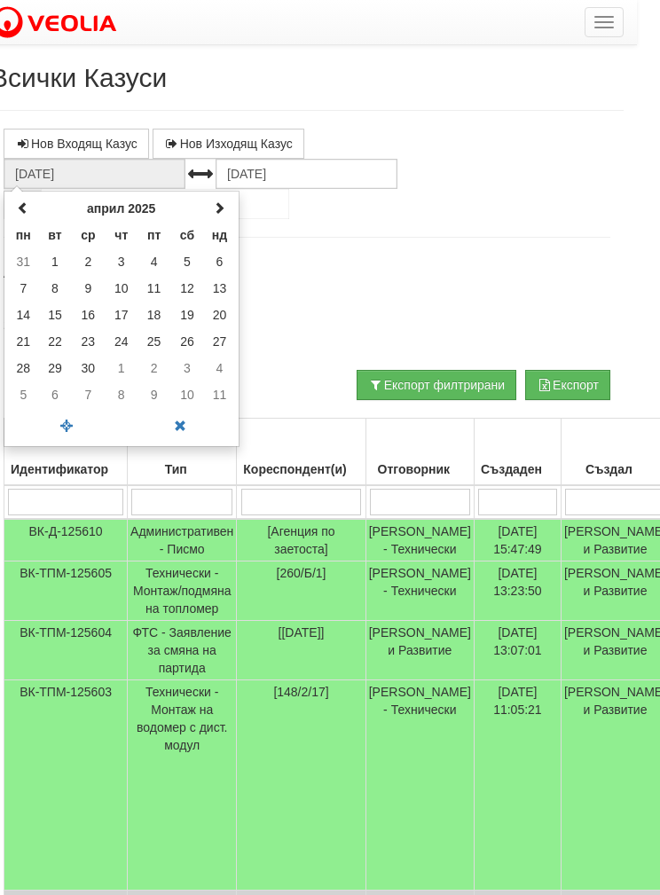
type input "[DATE]"
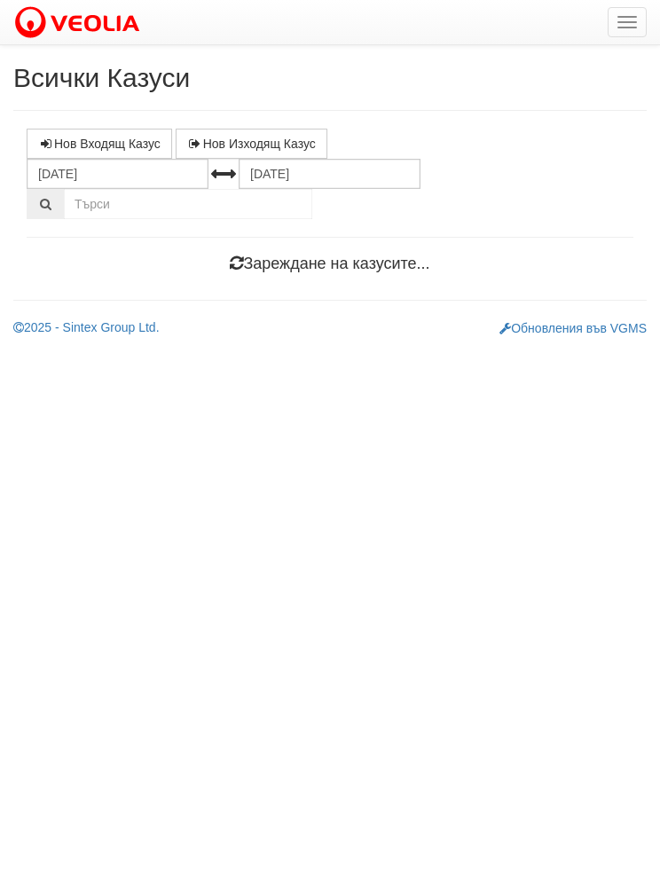
scroll to position [0, 0]
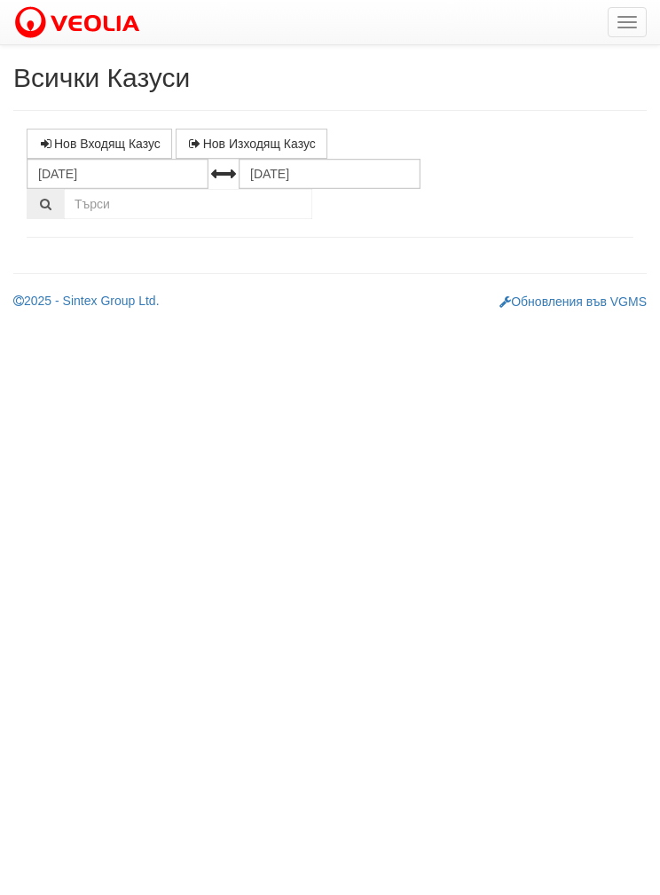
select select "1"
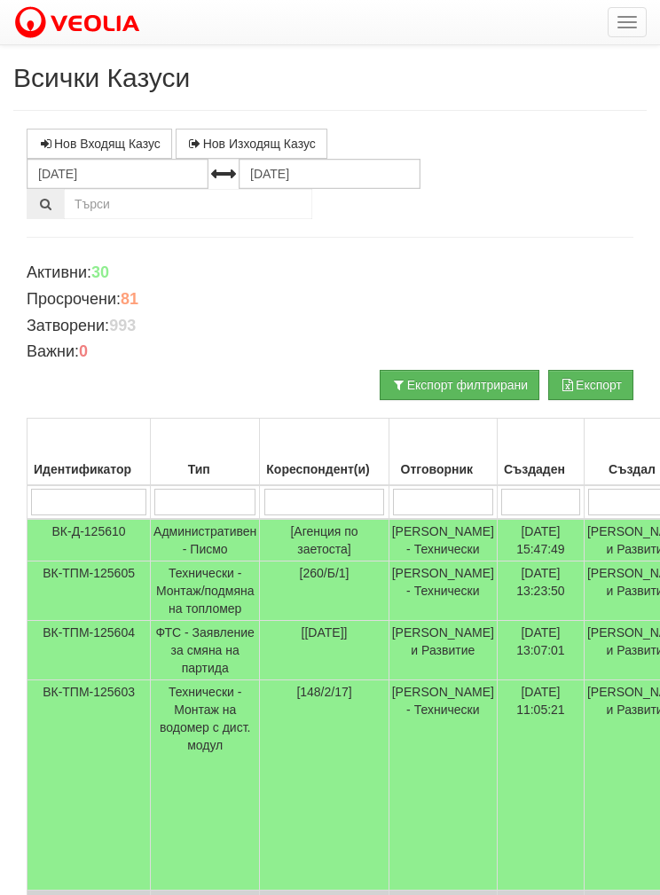
click at [431, 491] on input "search" at bounding box center [443, 502] width 100 height 27
type input "Б"
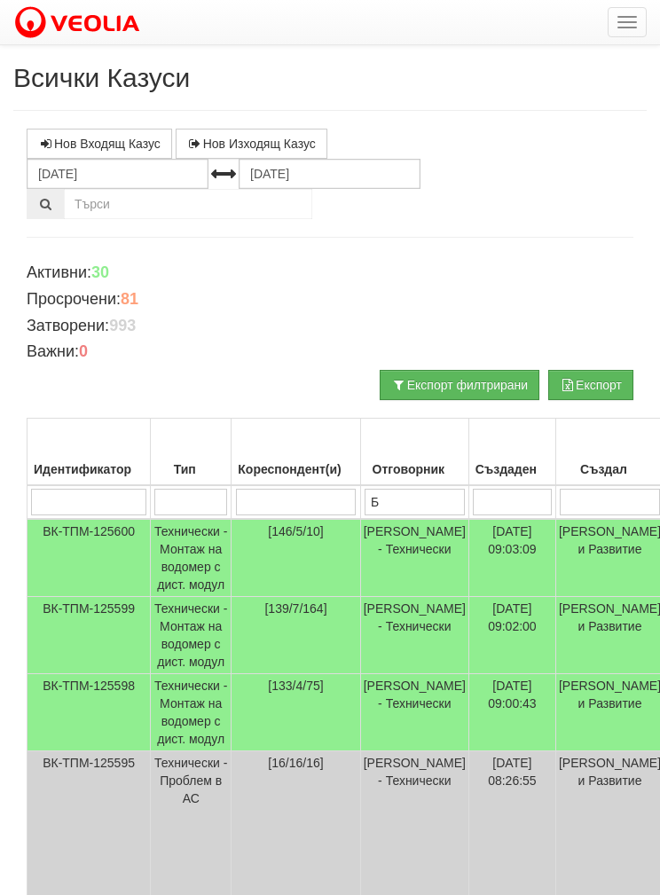
type input "Бо"
type input "Бой"
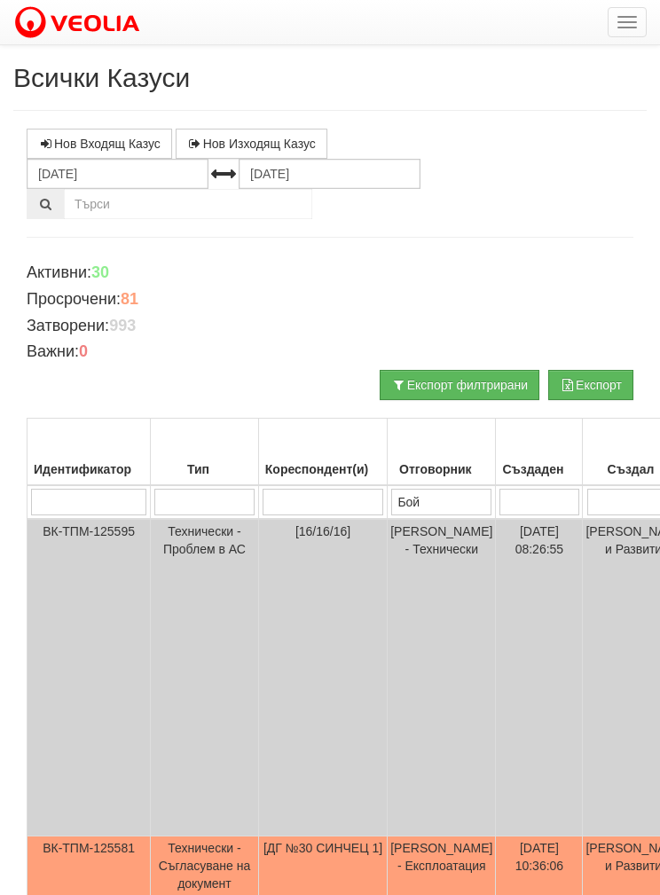
type input "Бой"
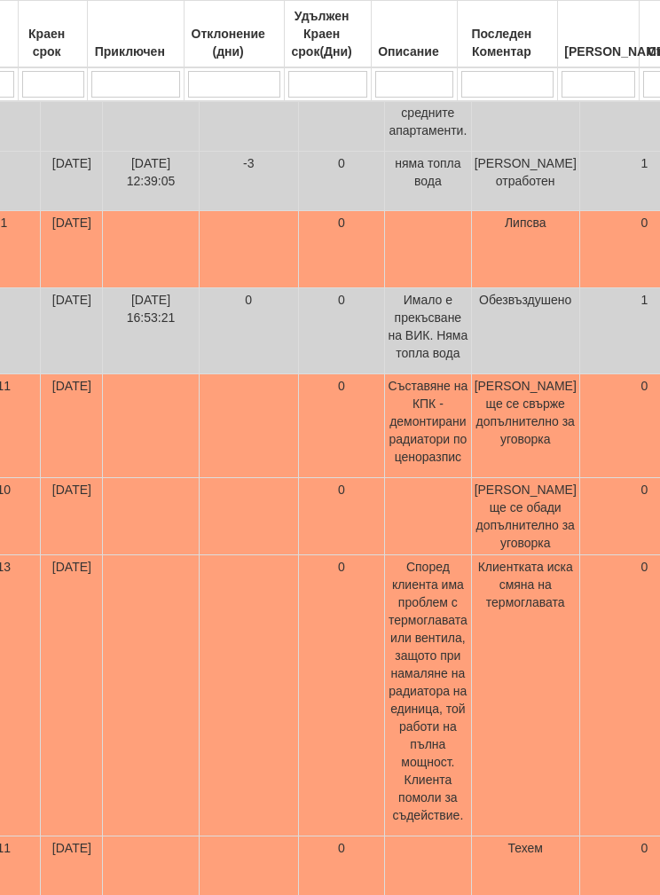
scroll to position [981, 709]
type input "Бой"
click at [178, 741] on td at bounding box center [149, 695] width 96 height 281
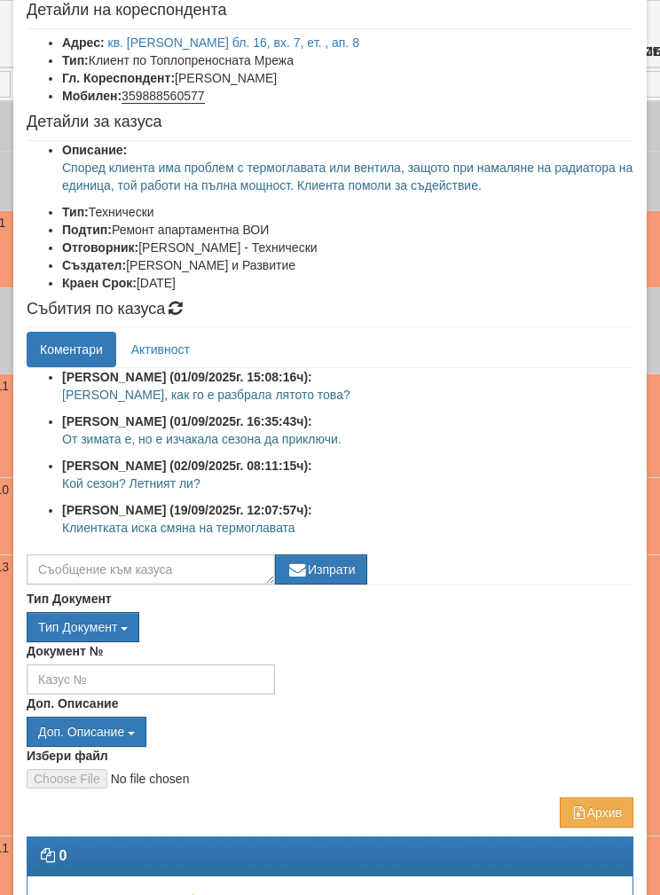
scroll to position [105, 0]
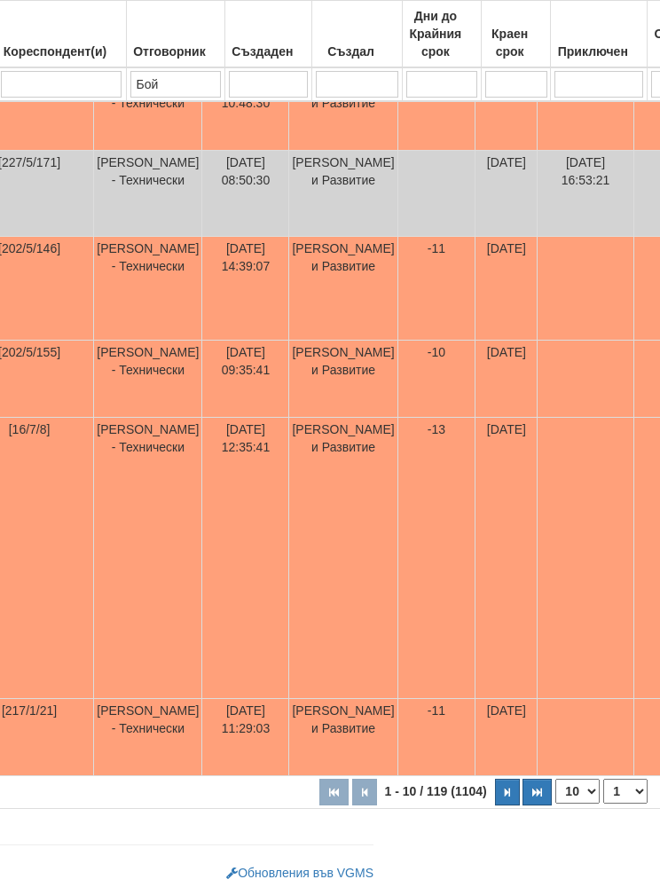
scroll to position [1186, 296]
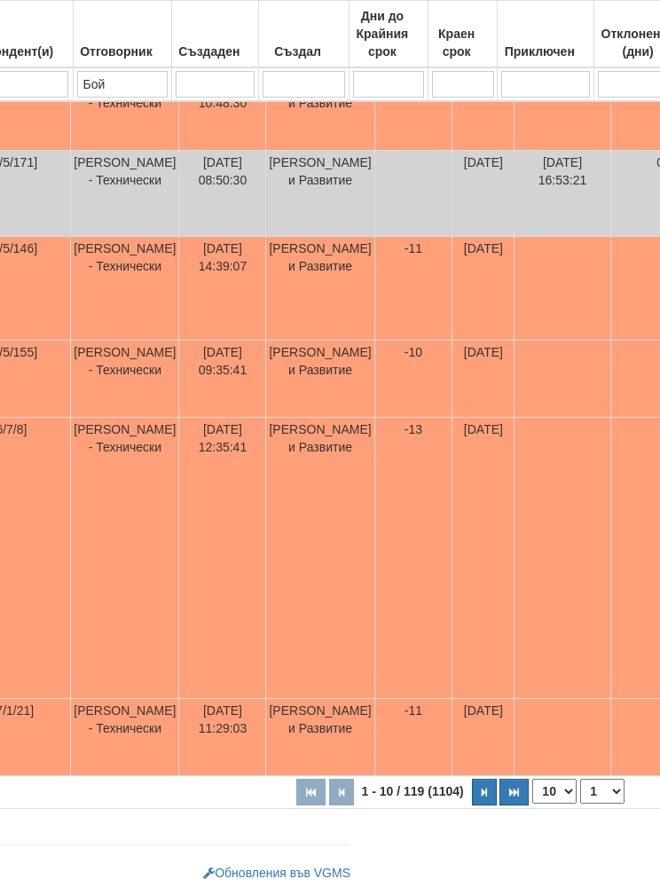
click at [532, 785] on select "10 20 30 40" at bounding box center [554, 790] width 44 height 25
select select "40"
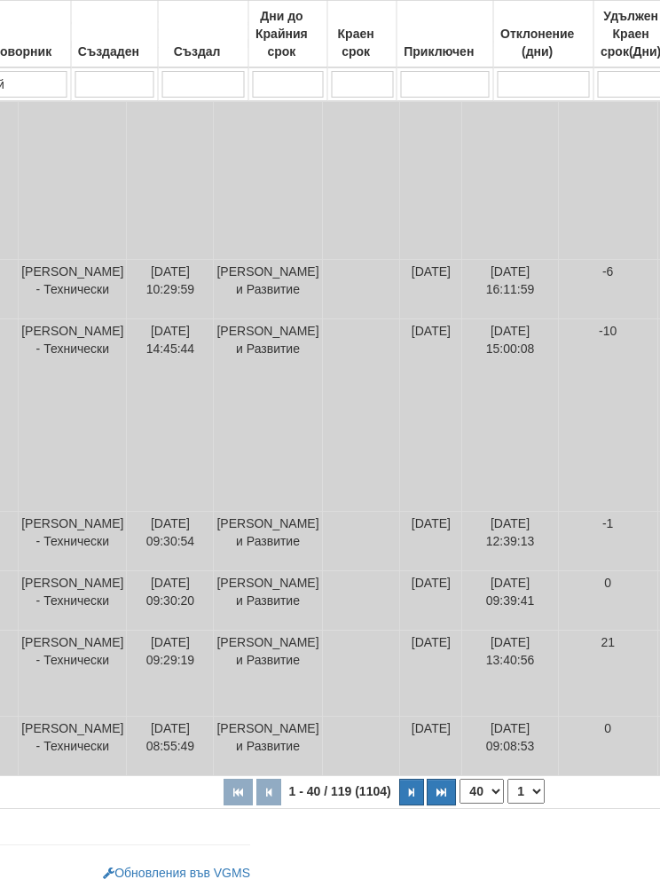
scroll to position [4538, 459]
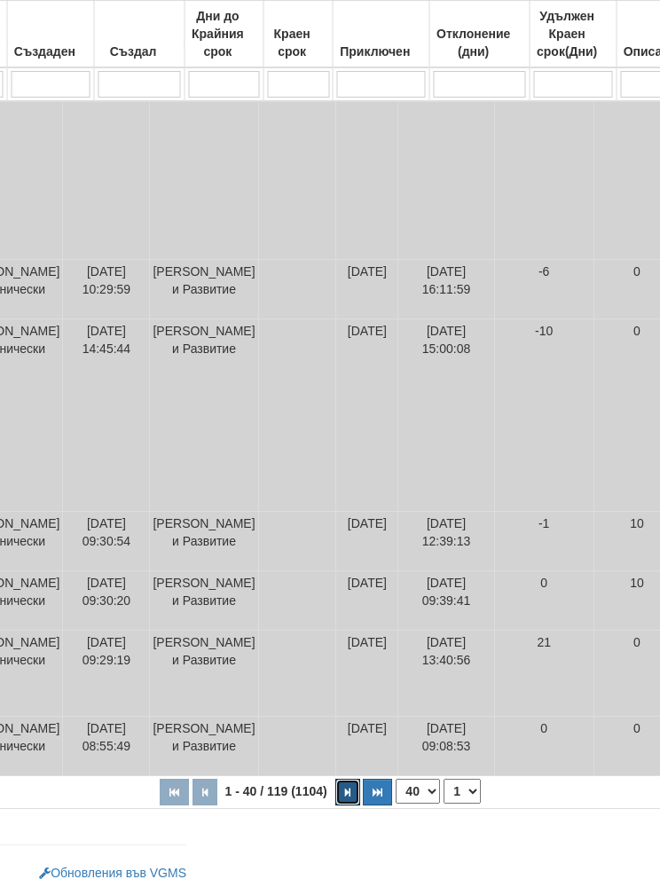
click at [336, 790] on button "button" at bounding box center [348, 791] width 25 height 27
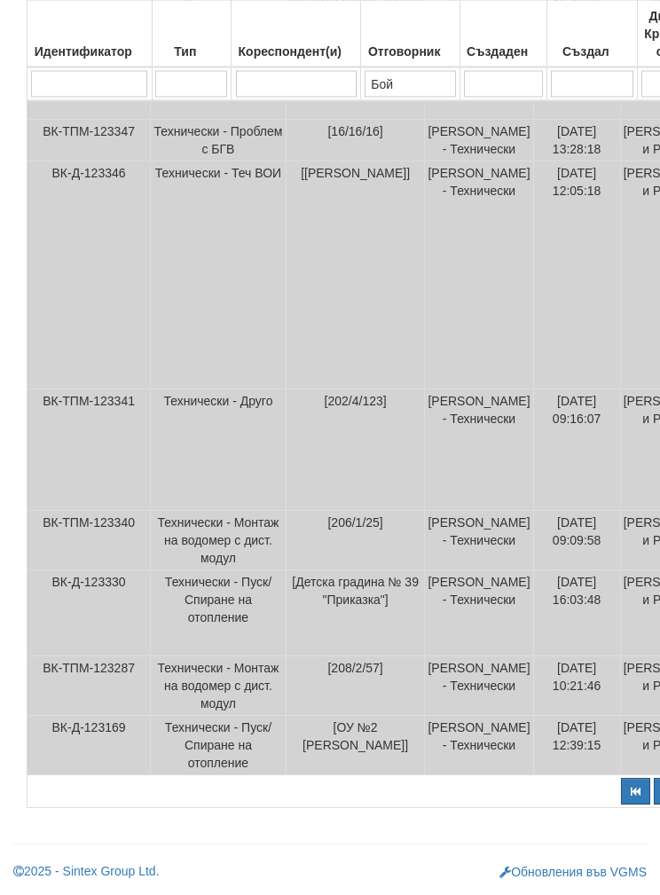
scroll to position [3367, 0]
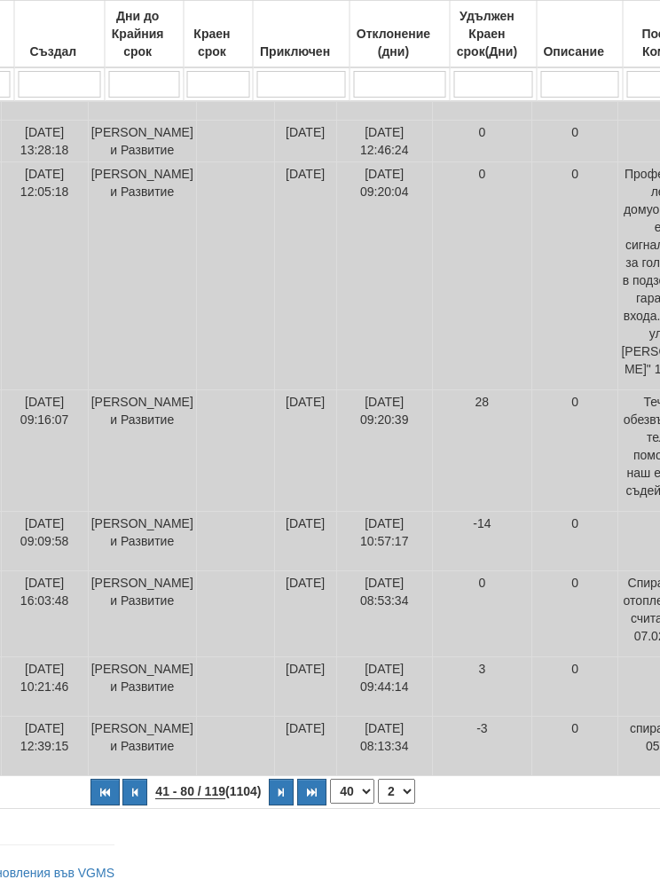
click at [331, 801] on select "10 20 30 40" at bounding box center [353, 790] width 44 height 25
click at [269, 801] on button "button" at bounding box center [281, 791] width 25 height 27
select select "3"
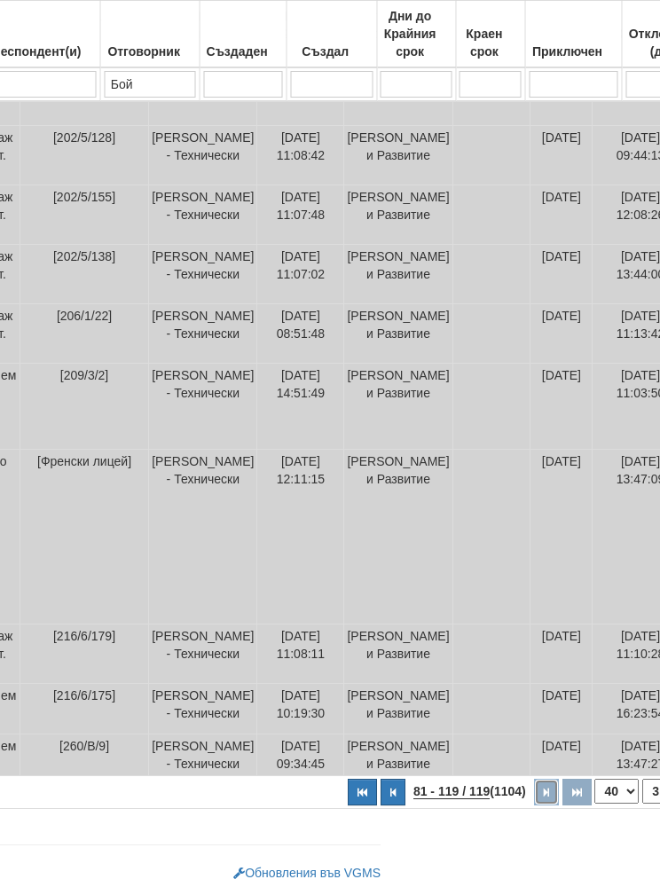
scroll to position [3689, 266]
